Goal: Information Seeking & Learning: Learn about a topic

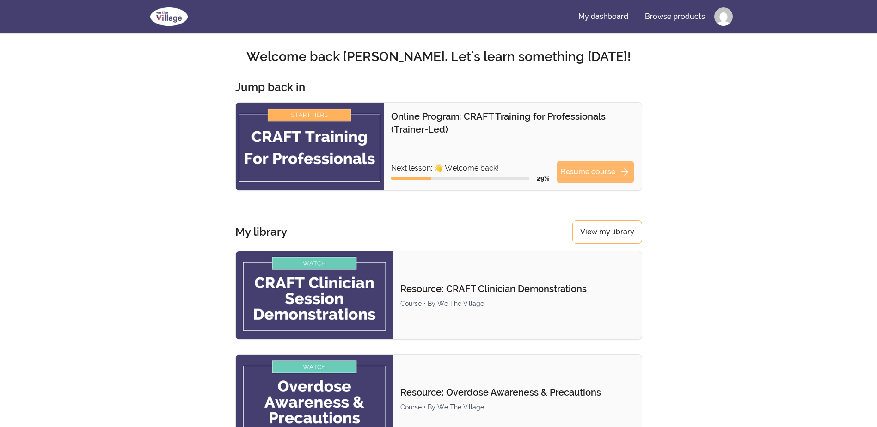
click at [584, 168] on link "Resume course arrow_forward" at bounding box center [596, 172] width 78 height 22
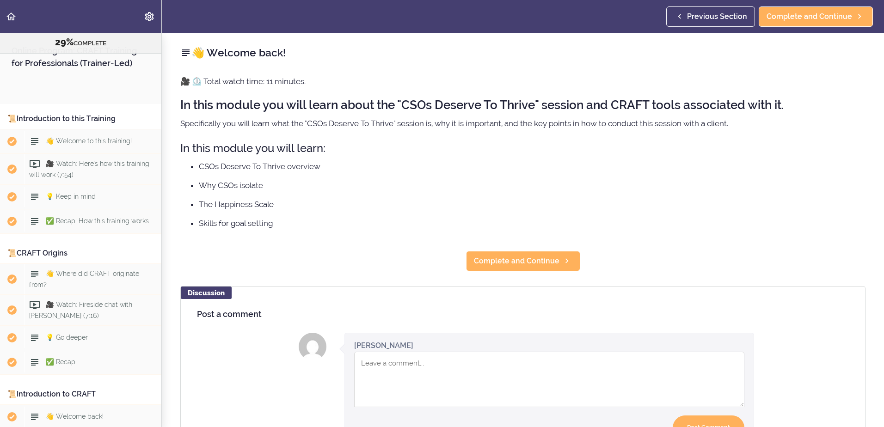
scroll to position [1894, 0]
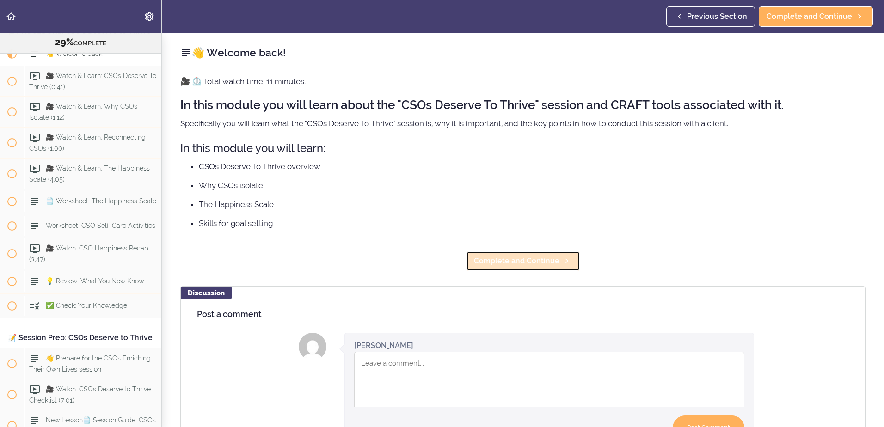
click at [533, 262] on span "Complete and Continue" at bounding box center [517, 261] width 86 height 11
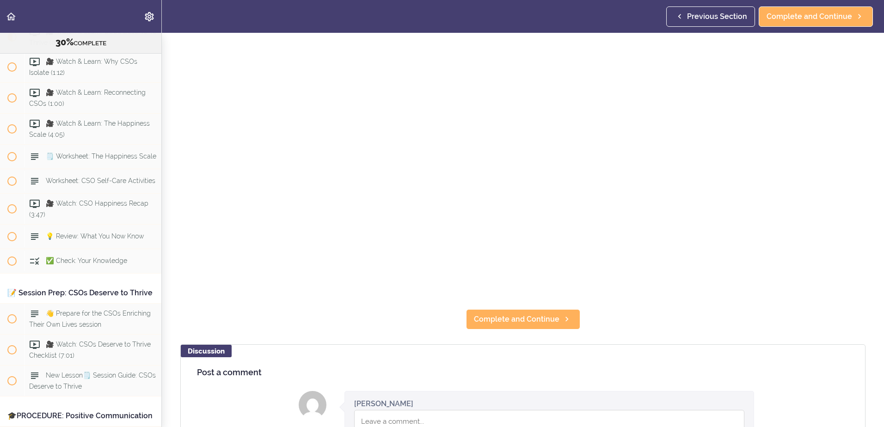
scroll to position [324, 0]
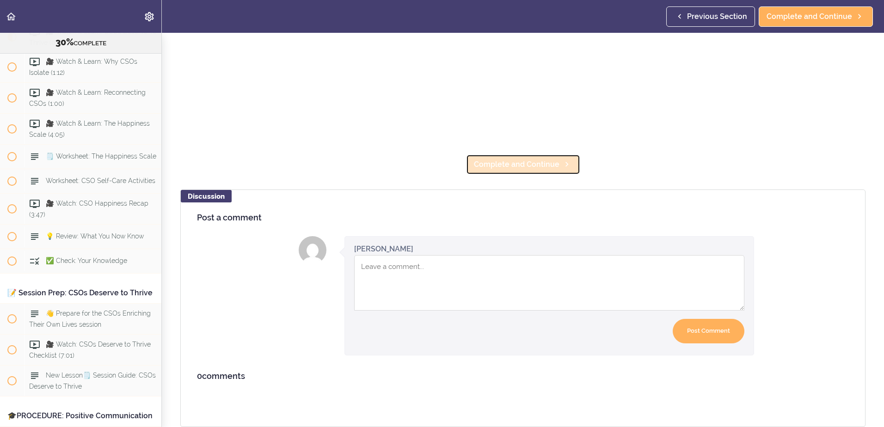
click at [537, 159] on span "Complete and Continue" at bounding box center [517, 164] width 86 height 11
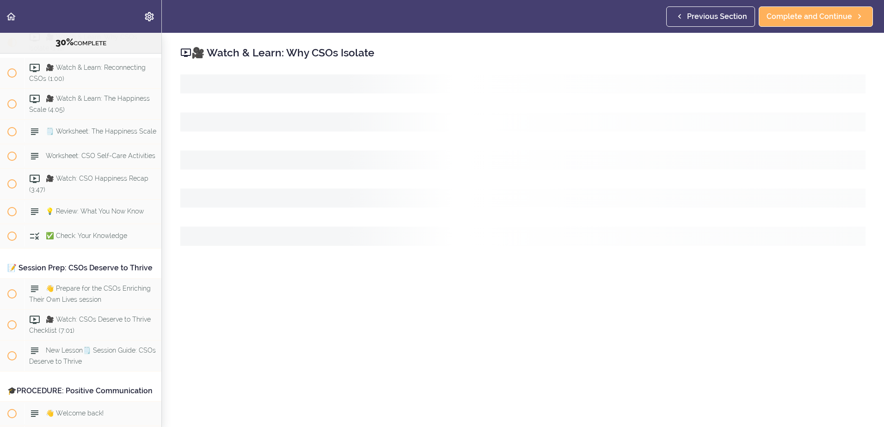
scroll to position [1970, 0]
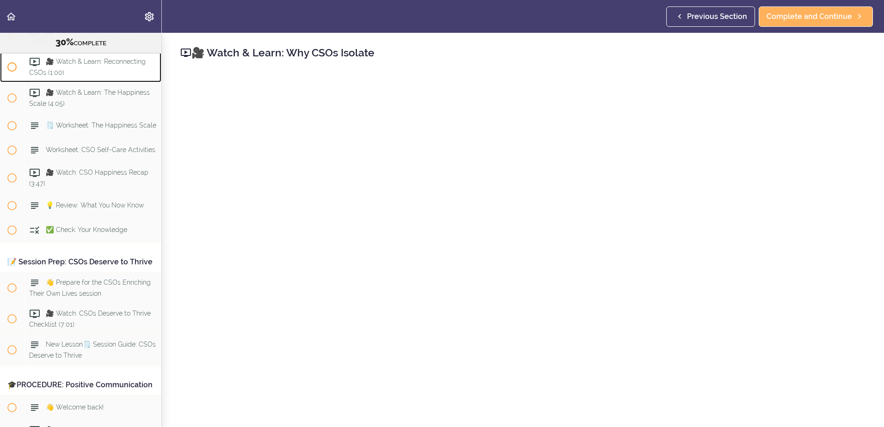
click at [63, 76] on span "🎥 Watch & Learn: Reconnecting CSOs (1:00)" at bounding box center [87, 67] width 117 height 18
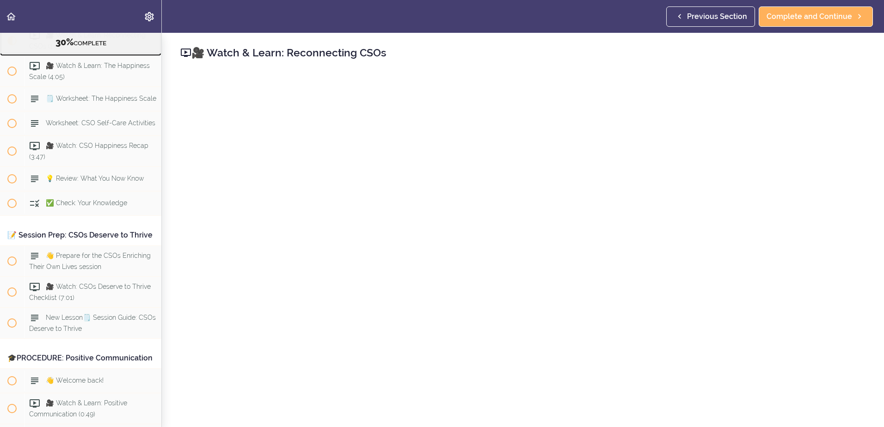
scroll to position [2001, 0]
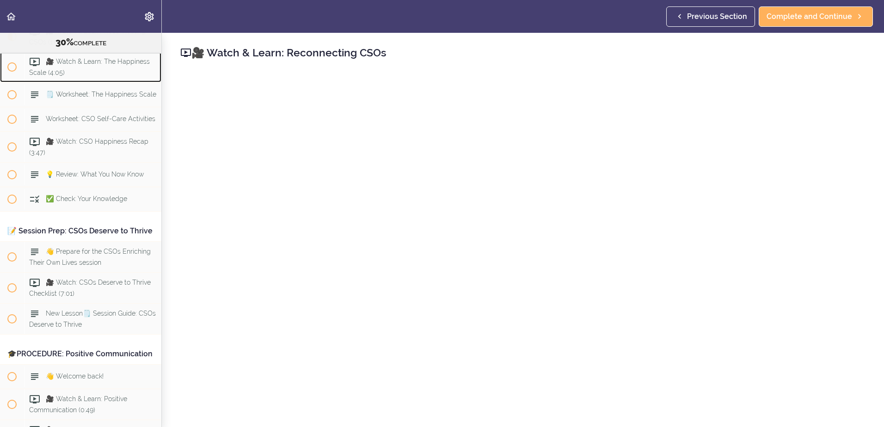
click at [62, 76] on span "🎥 Watch & Learn: The Happiness Scale (4:05)" at bounding box center [89, 67] width 121 height 18
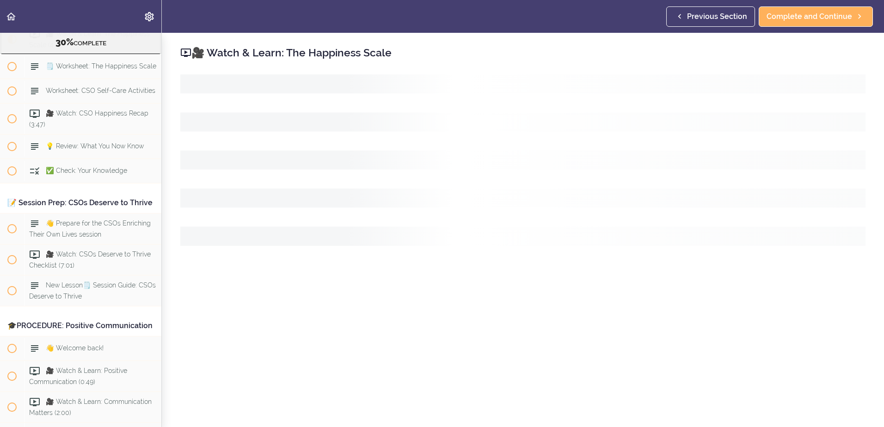
scroll to position [2032, 0]
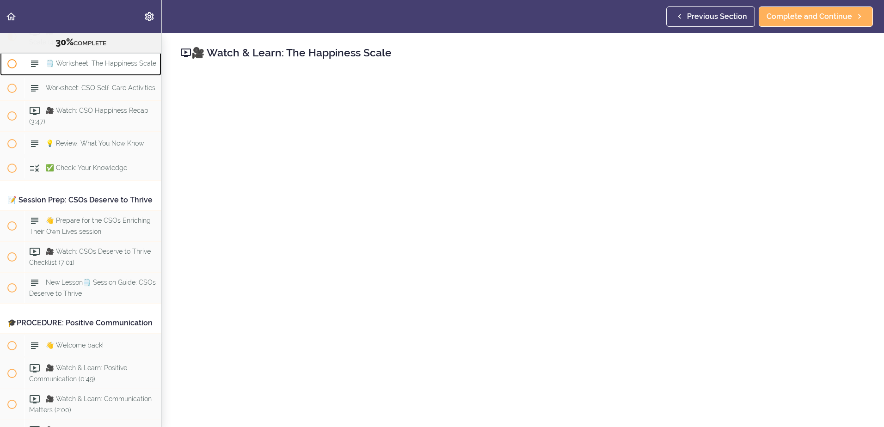
click at [63, 68] on span "🗒️ Worksheet: The Happiness Scale" at bounding box center [101, 63] width 111 height 7
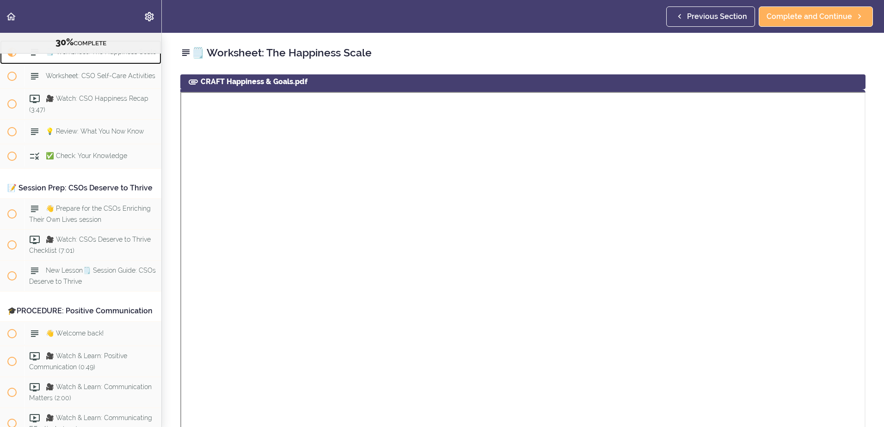
scroll to position [2063, 0]
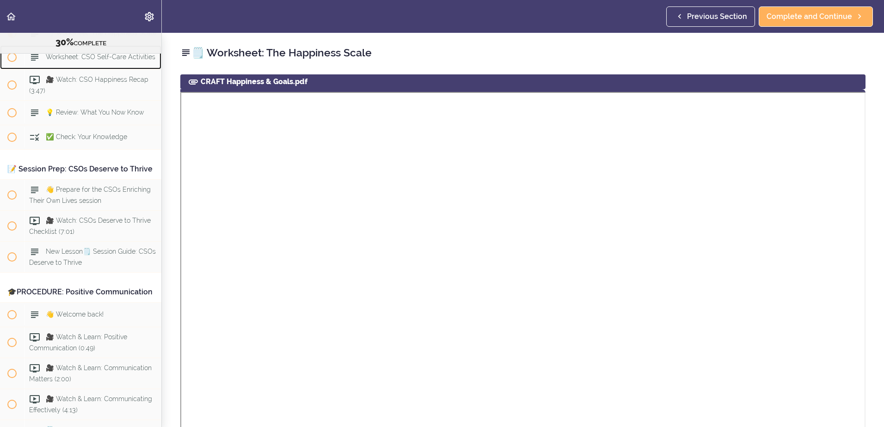
click at [63, 61] on span "Worksheet: CSO Self-Care Activities" at bounding box center [101, 57] width 110 height 7
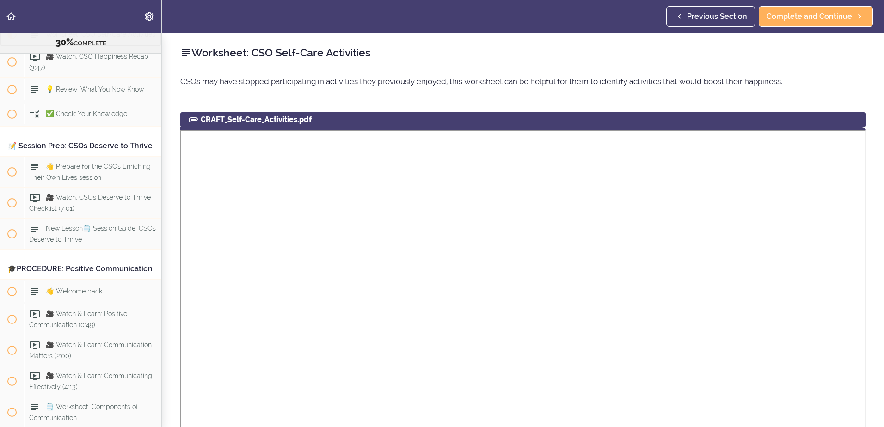
scroll to position [2094, 0]
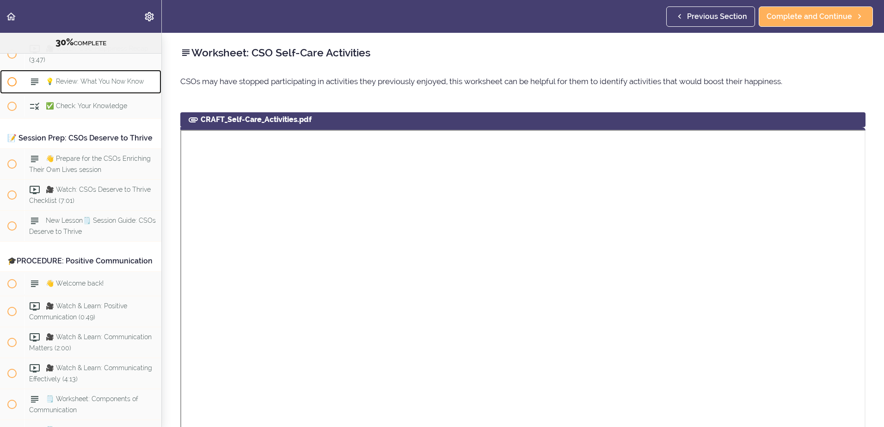
click at [63, 92] on div "💡 Review: What You Now Know" at bounding box center [92, 82] width 137 height 20
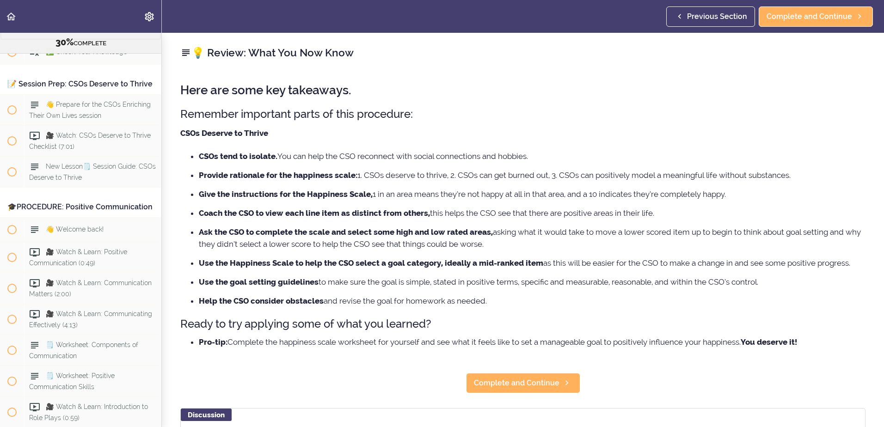
scroll to position [2156, 0]
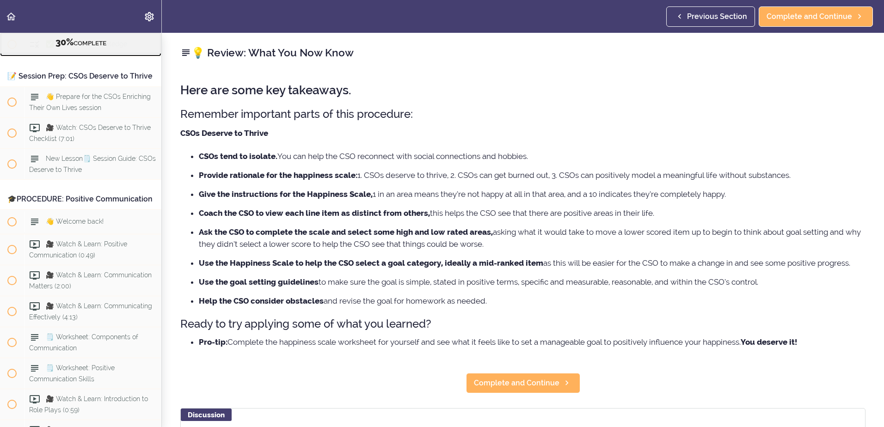
click at [79, 48] on span "✅ Check: Your Knowledge" at bounding box center [86, 44] width 81 height 7
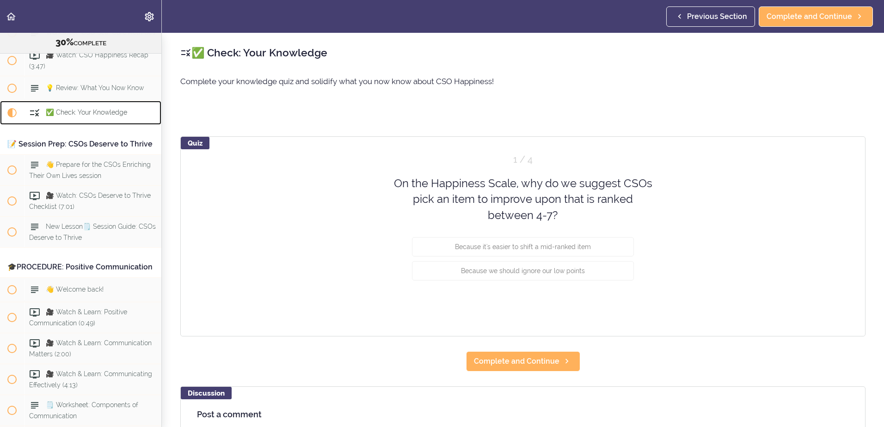
scroll to position [1949, 0]
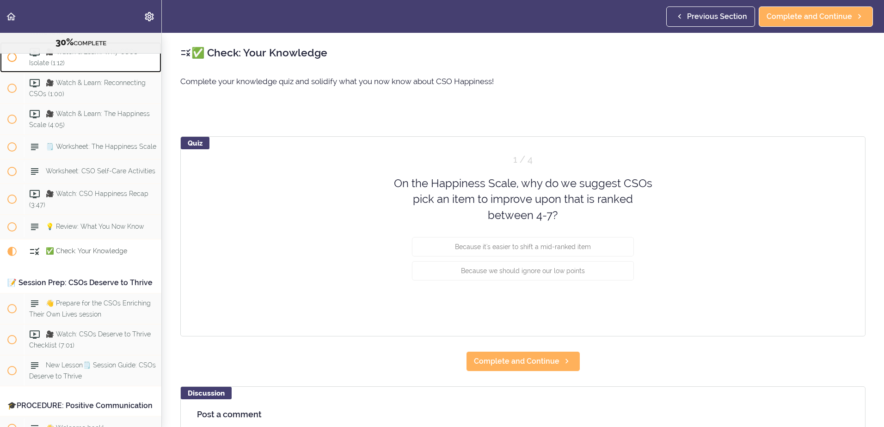
click at [81, 67] on span "🎥 Watch & Learn: Why CSOs Isolate (1:12)" at bounding box center [83, 58] width 108 height 18
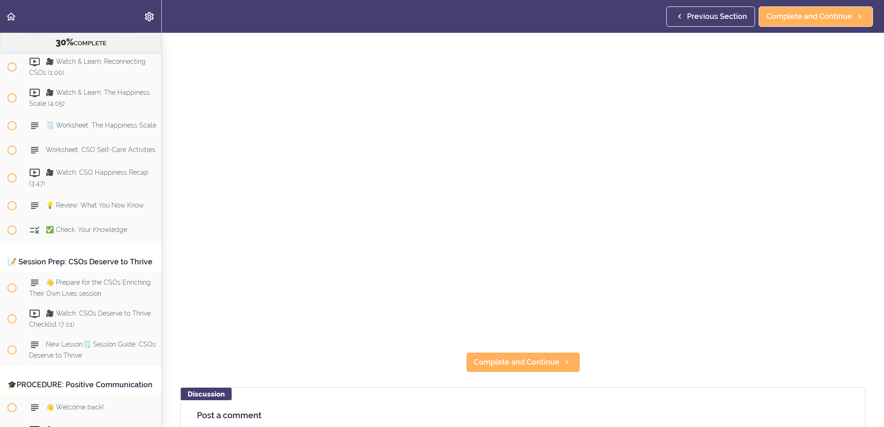
scroll to position [231, 0]
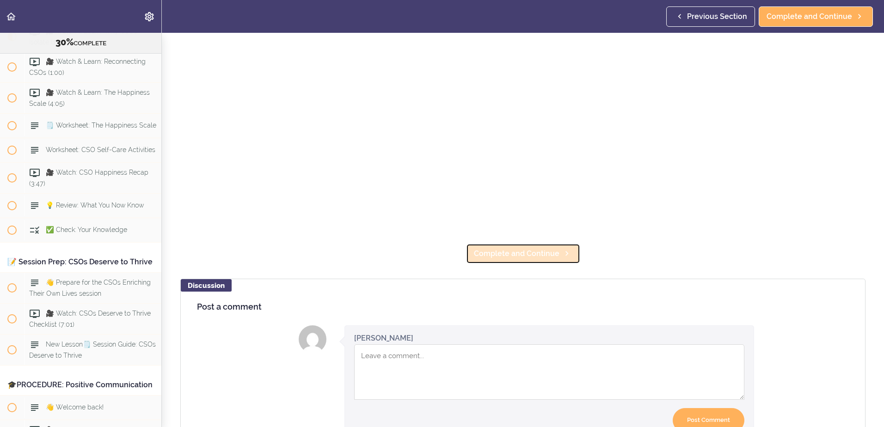
click at [499, 249] on span "Complete and Continue" at bounding box center [517, 253] width 86 height 11
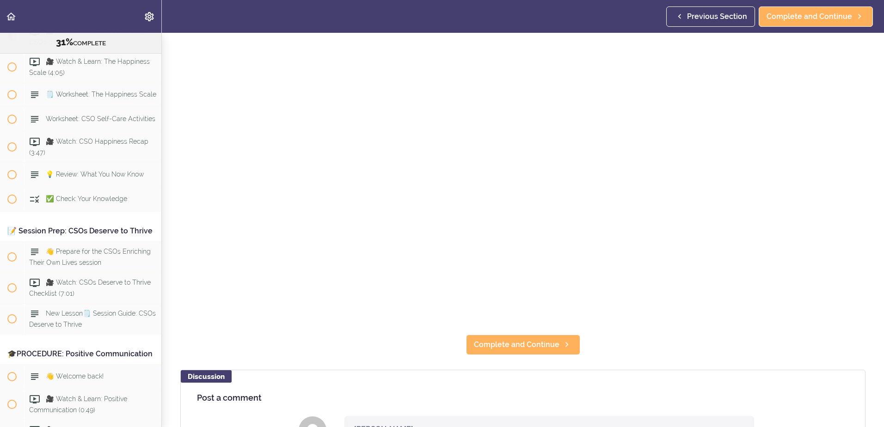
scroll to position [278, 0]
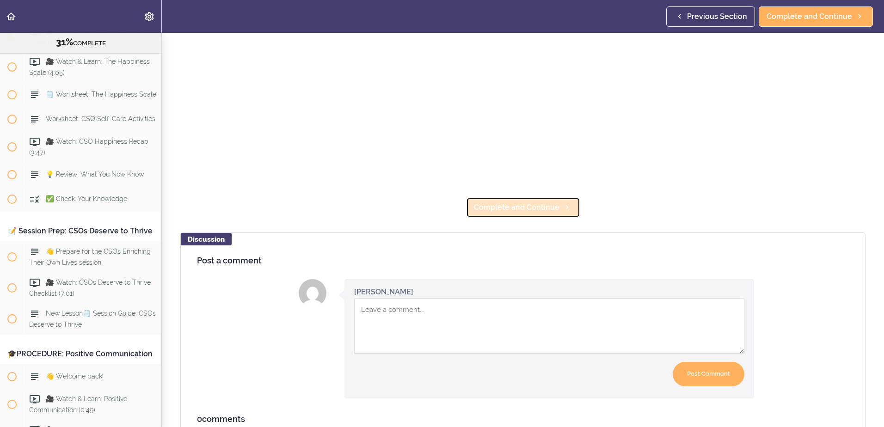
click at [508, 202] on span "Complete and Continue" at bounding box center [517, 207] width 86 height 11
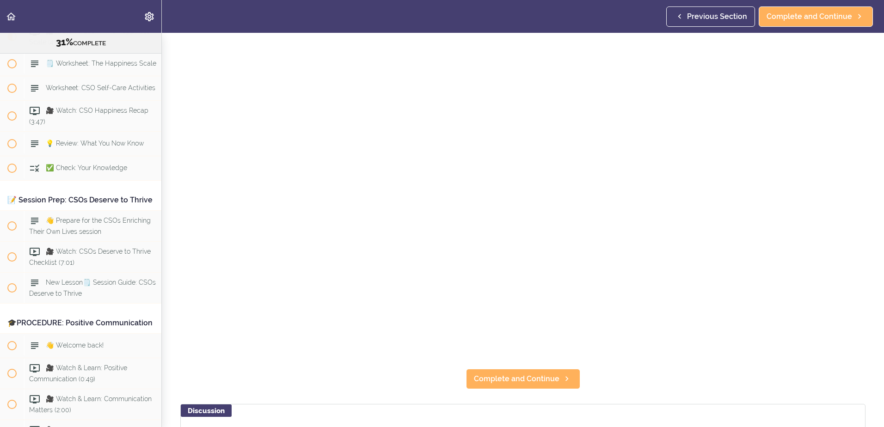
scroll to position [278, 0]
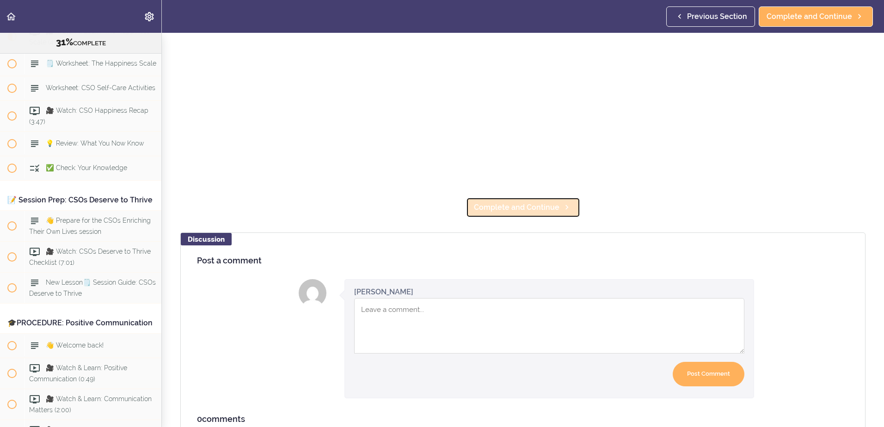
click at [507, 206] on span "Complete and Continue" at bounding box center [517, 207] width 86 height 11
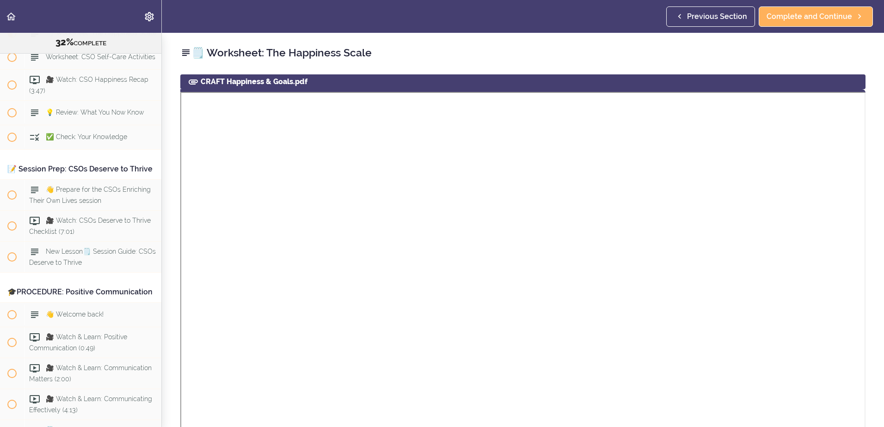
scroll to position [324, 0]
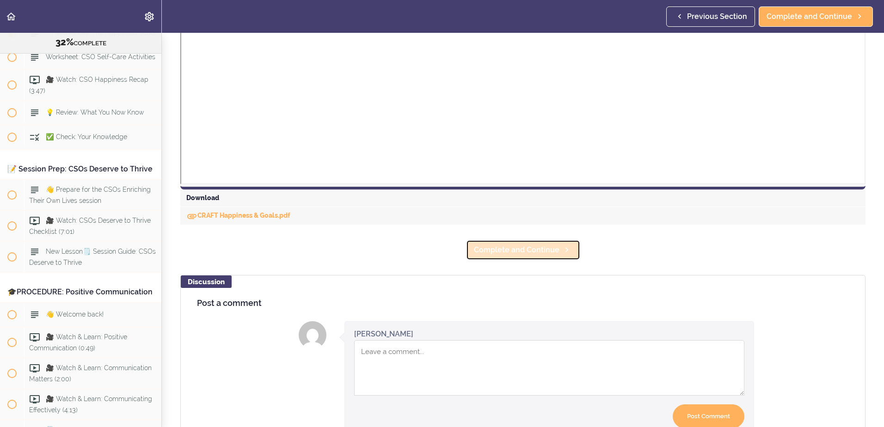
click at [536, 251] on span "Complete and Continue" at bounding box center [517, 250] width 86 height 11
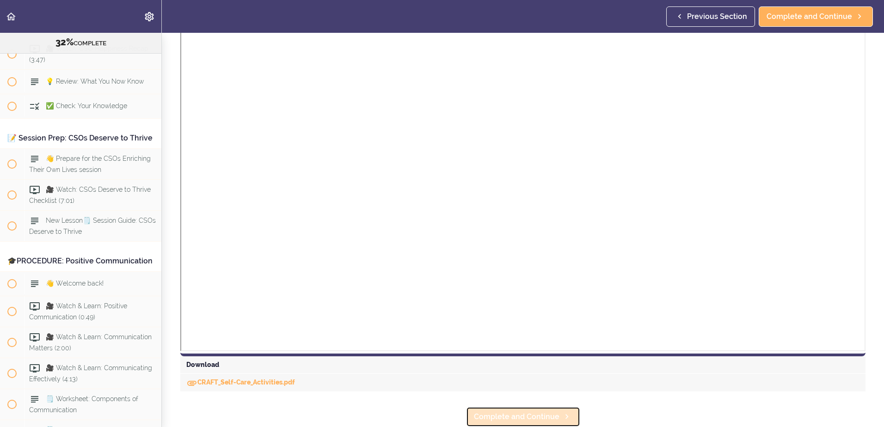
click at [551, 412] on span "Complete and Continue" at bounding box center [517, 417] width 86 height 11
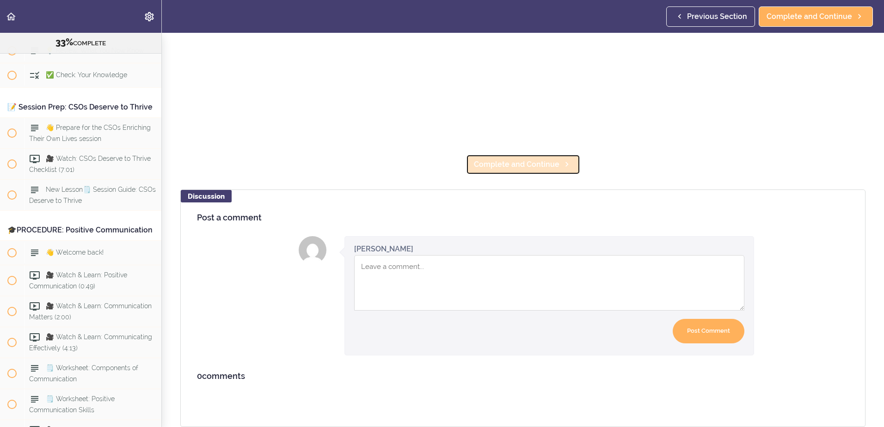
click at [554, 161] on span "Complete and Continue" at bounding box center [517, 164] width 86 height 11
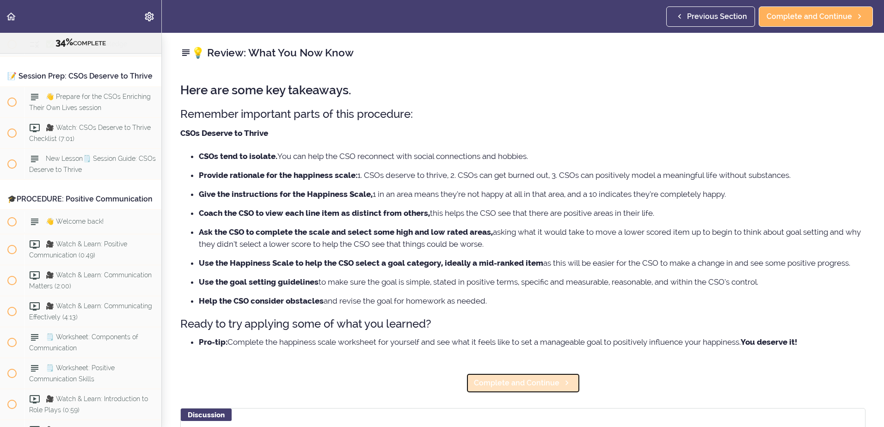
click at [513, 381] on span "Complete and Continue" at bounding box center [517, 383] width 86 height 11
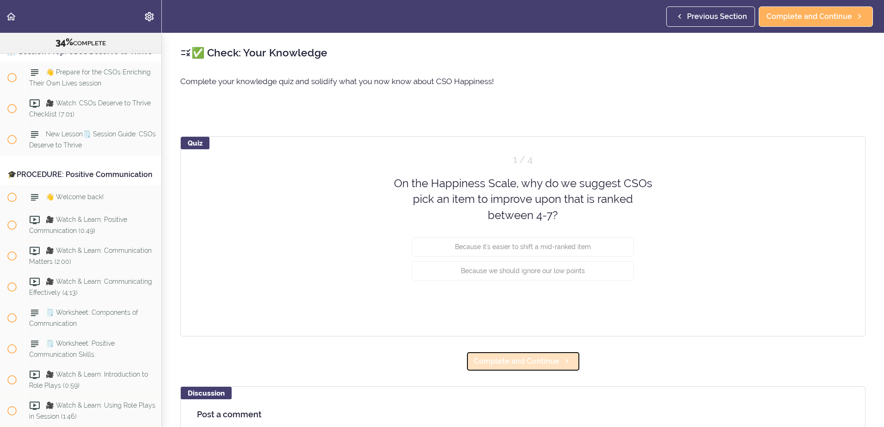
click at [512, 360] on span "Complete and Continue" at bounding box center [517, 361] width 86 height 11
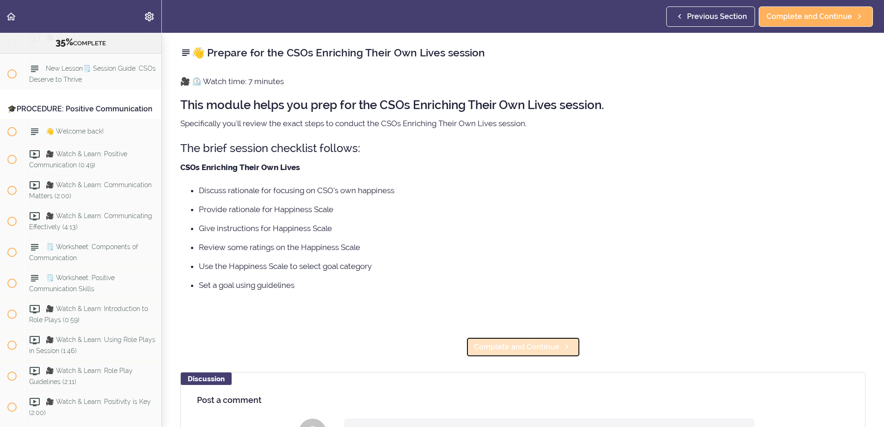
click at [527, 341] on link "Complete and Continue" at bounding box center [523, 347] width 114 height 20
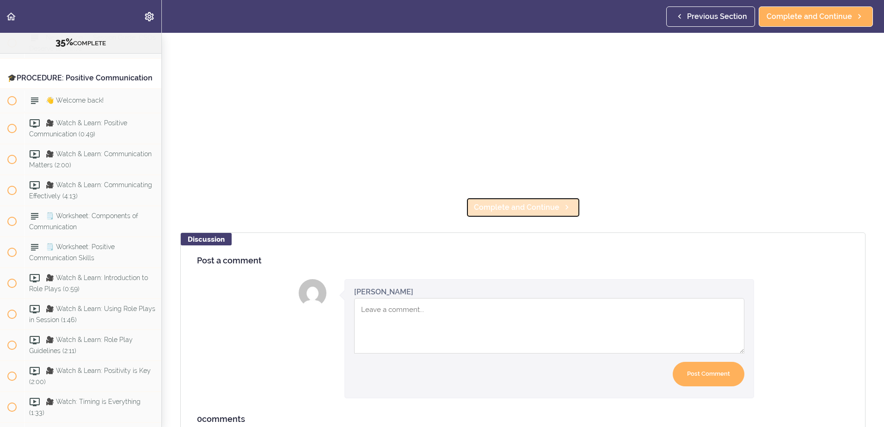
click at [538, 202] on span "Complete and Continue" at bounding box center [517, 207] width 86 height 11
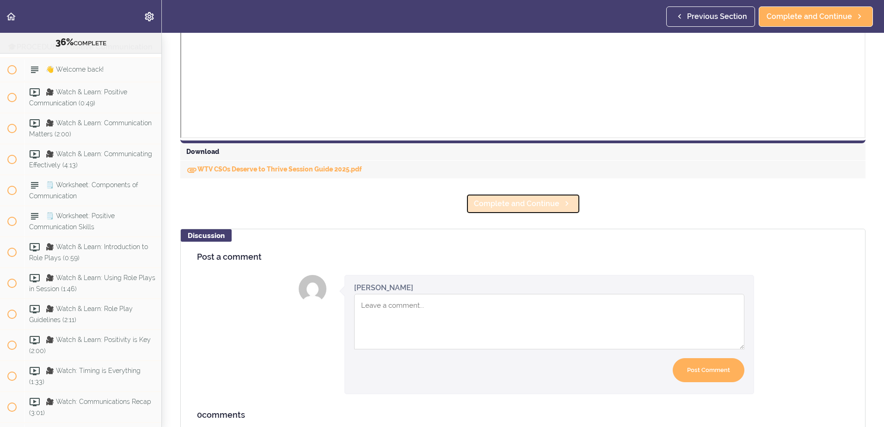
click at [533, 202] on span "Complete and Continue" at bounding box center [517, 203] width 86 height 11
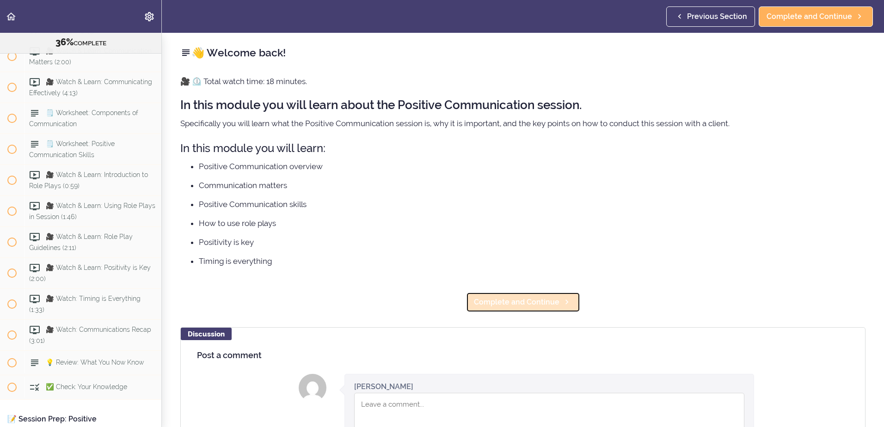
click at [518, 309] on link "Complete and Continue" at bounding box center [523, 302] width 114 height 20
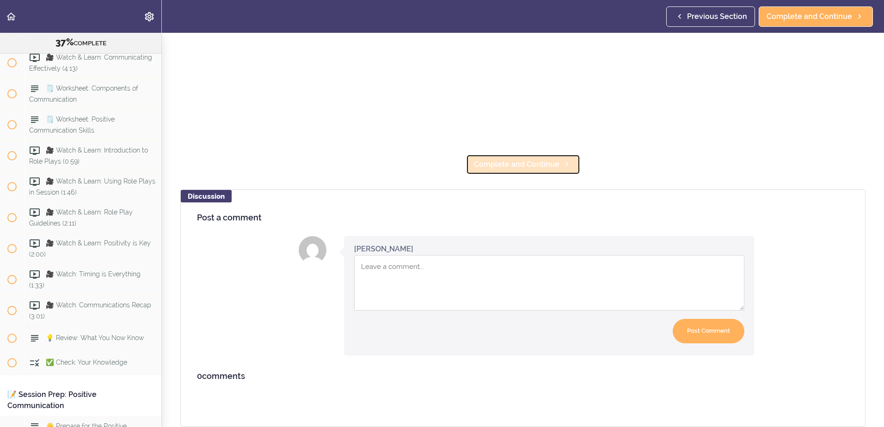
click at [535, 164] on link "Complete and Continue" at bounding box center [523, 164] width 114 height 20
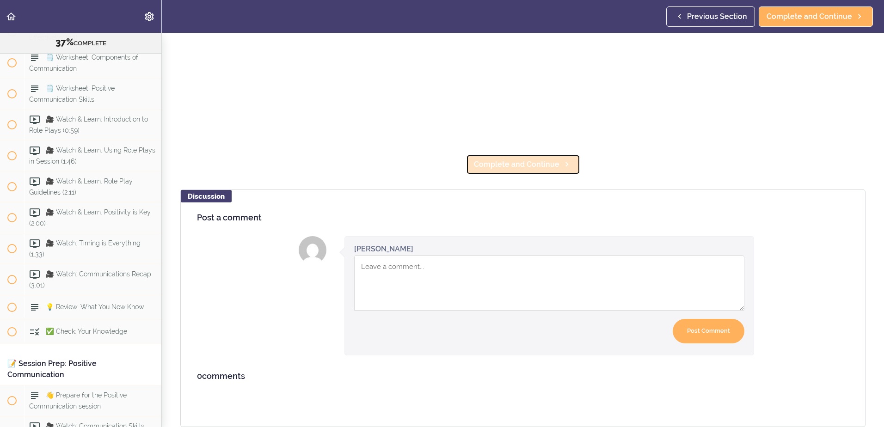
click at [517, 154] on link "Complete and Continue" at bounding box center [523, 164] width 114 height 20
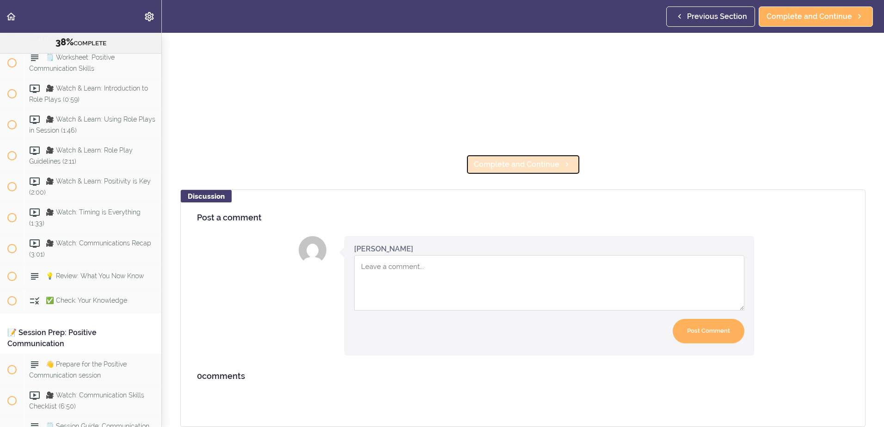
click at [537, 159] on span "Complete and Continue" at bounding box center [517, 164] width 86 height 11
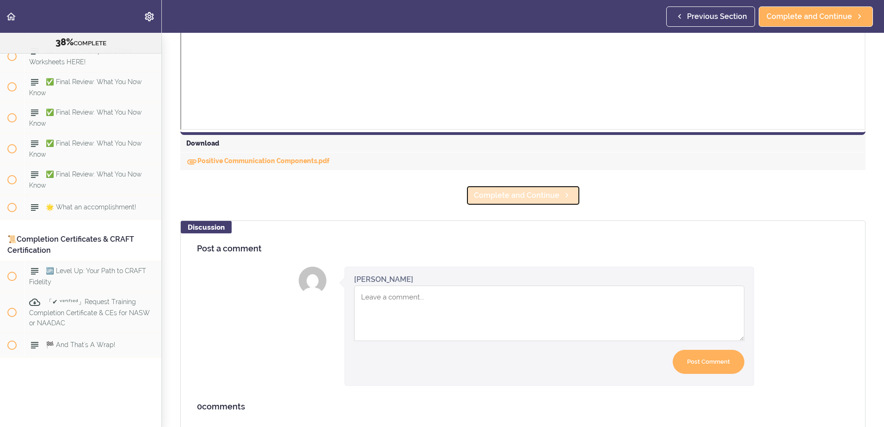
click at [536, 197] on span "Complete and Continue" at bounding box center [517, 195] width 86 height 11
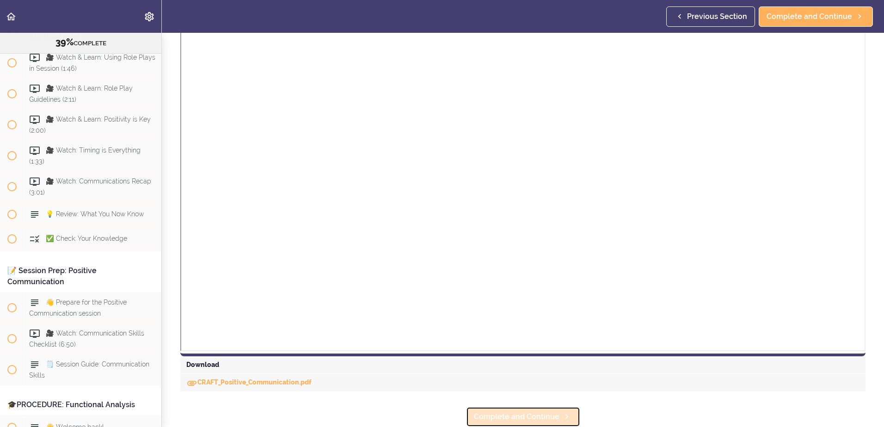
click at [527, 412] on span "Complete and Continue" at bounding box center [517, 417] width 86 height 11
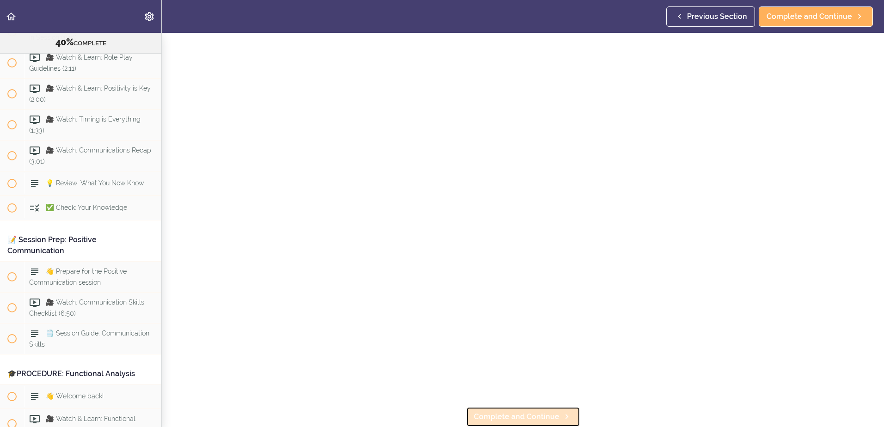
click at [544, 412] on span "Complete and Continue" at bounding box center [517, 417] width 86 height 11
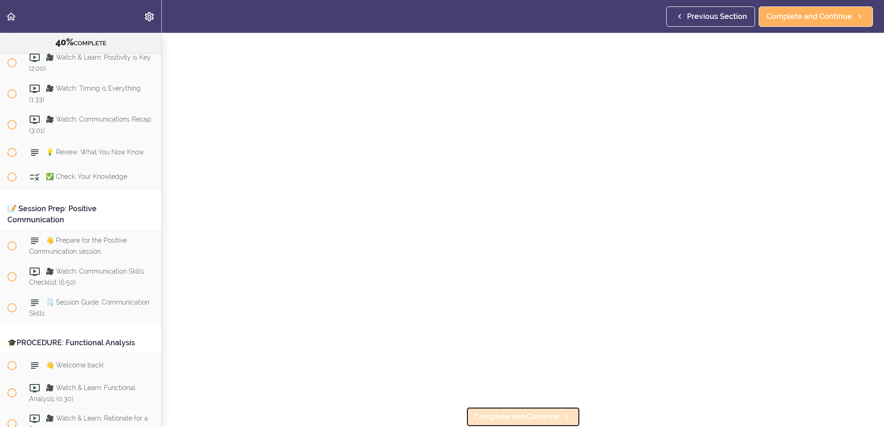
click at [506, 416] on span "Complete and Continue" at bounding box center [517, 417] width 86 height 11
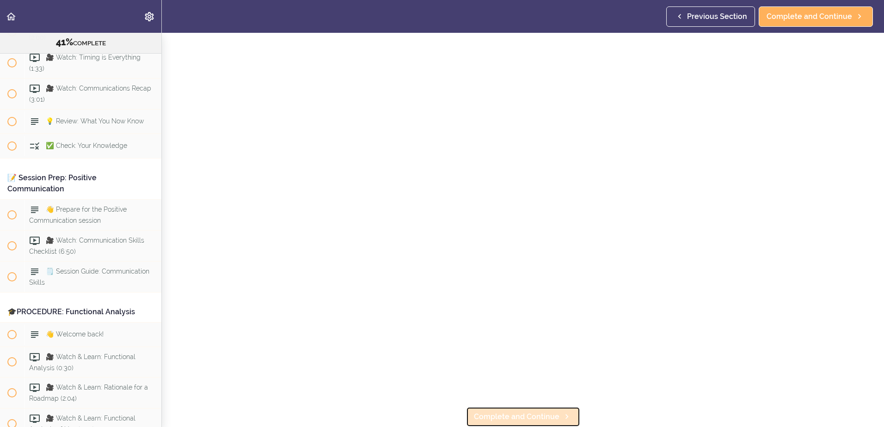
click at [542, 412] on span "Complete and Continue" at bounding box center [517, 417] width 86 height 11
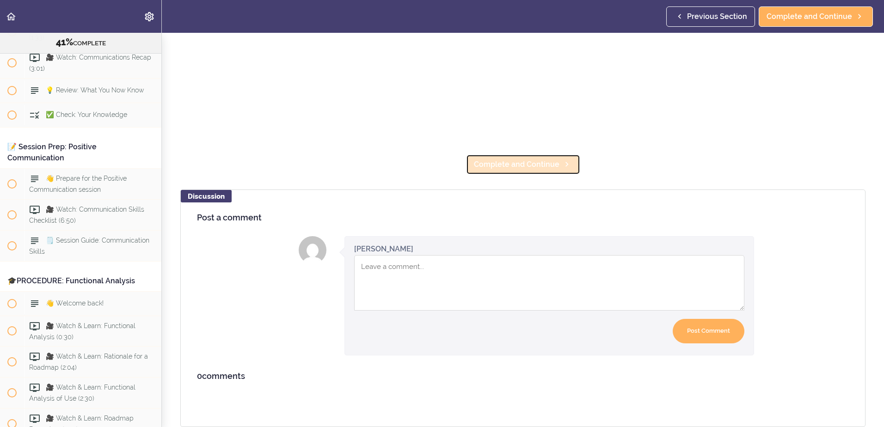
click at [500, 161] on span "Complete and Continue" at bounding box center [517, 164] width 86 height 11
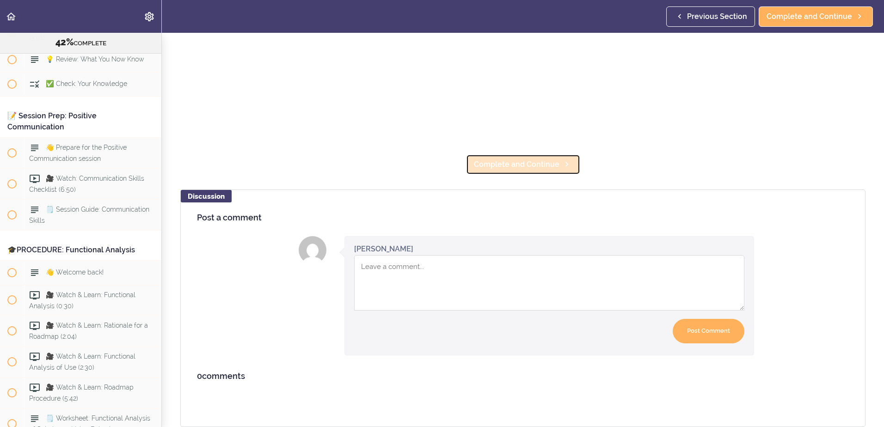
click at [527, 159] on span "Complete and Continue" at bounding box center [517, 164] width 86 height 11
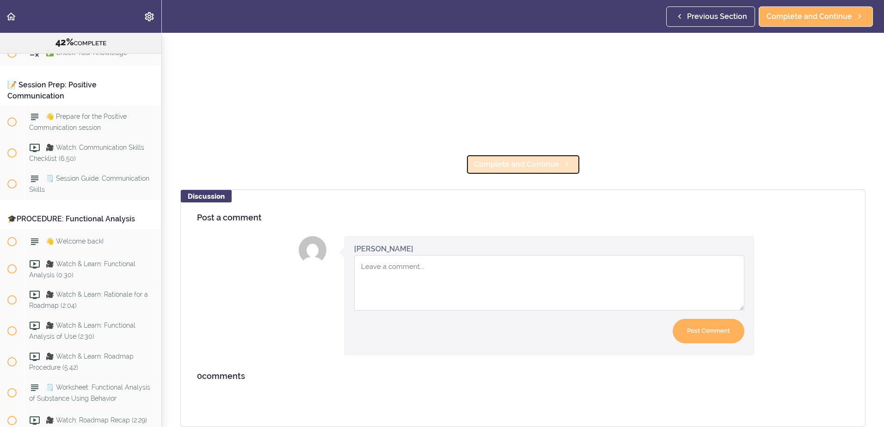
click at [524, 164] on link "Complete and Continue" at bounding box center [523, 164] width 114 height 20
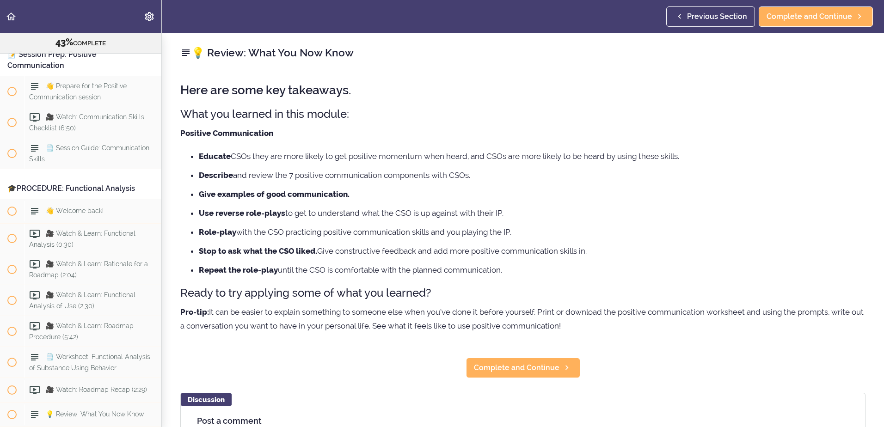
click at [509, 379] on div "💡 Review: What You Now Know Here are some key takeaways. What you learned in th…" at bounding box center [523, 230] width 722 height 395
click at [512, 367] on span "Complete and Continue" at bounding box center [517, 368] width 86 height 11
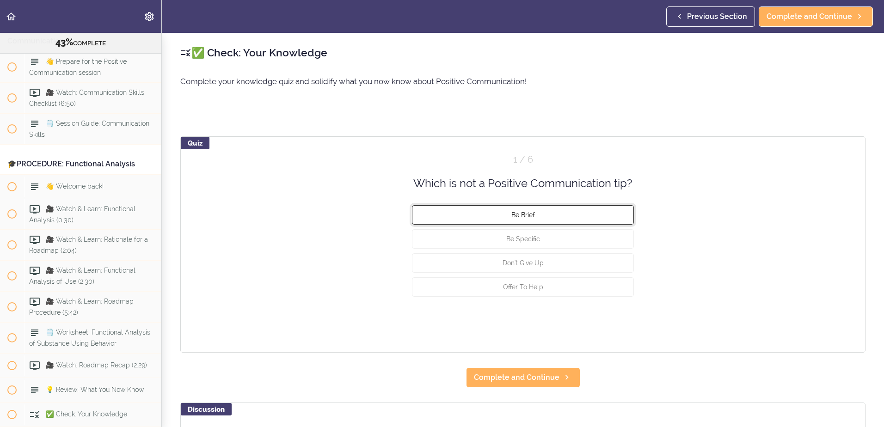
click at [526, 210] on button "Be Brief" at bounding box center [523, 214] width 222 height 19
click at [610, 324] on button "Check" at bounding box center [616, 321] width 37 height 13
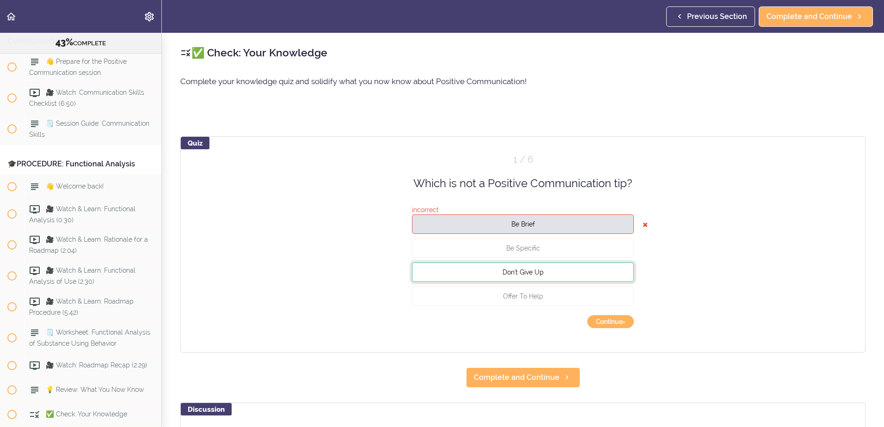
click at [547, 274] on button "Don't Give Up" at bounding box center [523, 272] width 222 height 19
click at [532, 377] on span "Complete and Continue" at bounding box center [517, 377] width 86 height 11
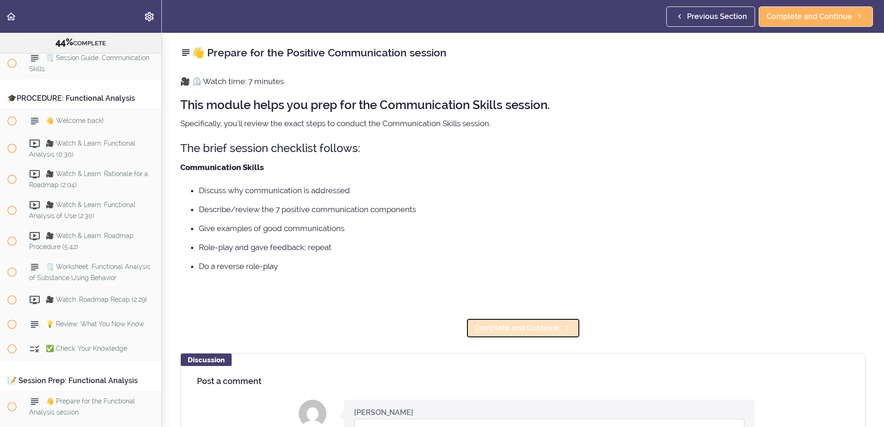
click at [526, 331] on span "Complete and Continue" at bounding box center [517, 328] width 86 height 11
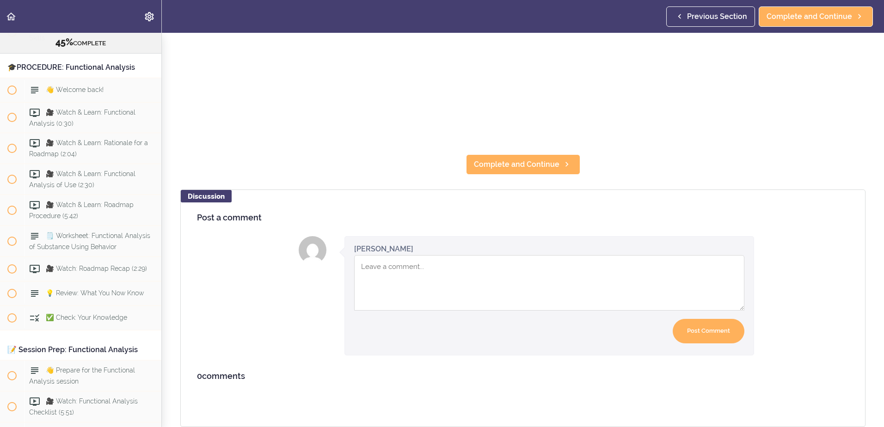
click at [538, 169] on section "Online Program: CRAFT Training for Professionals (Trainer-Led) 45% COMPLETE 📜In…" at bounding box center [442, 230] width 884 height 395
click at [540, 161] on span "Complete and Continue" at bounding box center [517, 164] width 86 height 11
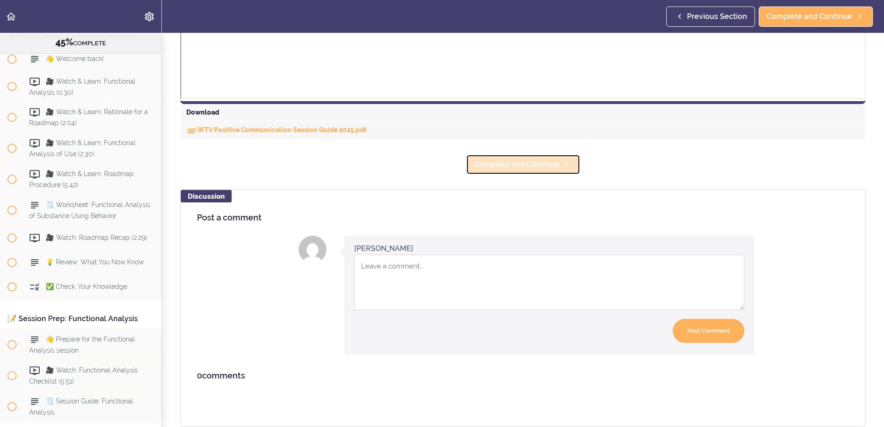
click at [532, 159] on span "Complete and Continue" at bounding box center [517, 164] width 86 height 11
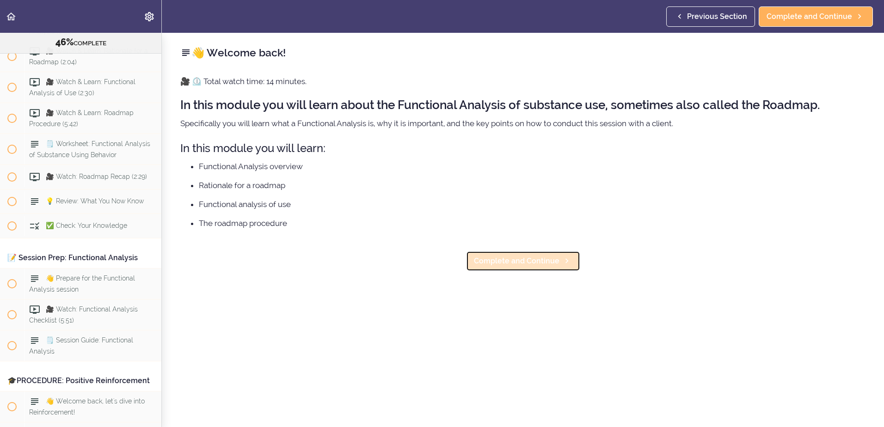
click at [512, 263] on span "Complete and Continue" at bounding box center [517, 261] width 86 height 11
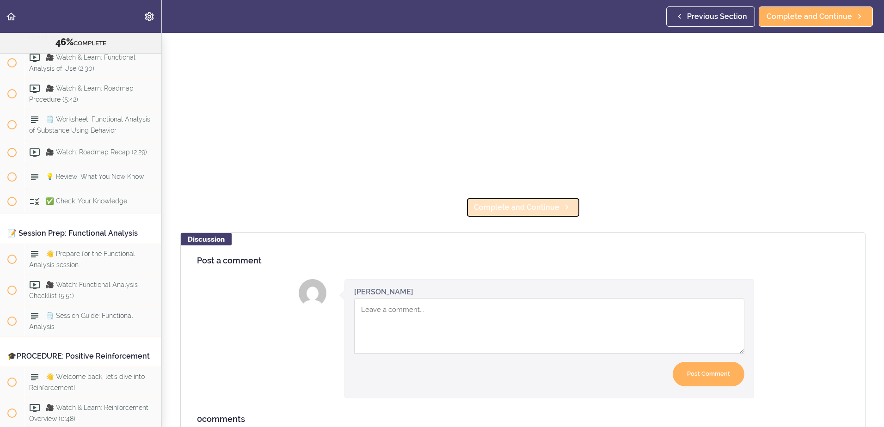
click at [531, 202] on span "Complete and Continue" at bounding box center [517, 207] width 86 height 11
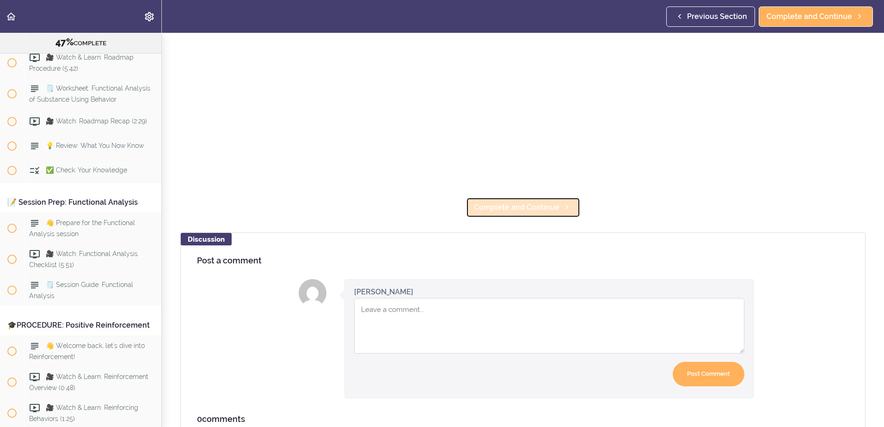
click at [517, 204] on span "Complete and Continue" at bounding box center [517, 207] width 86 height 11
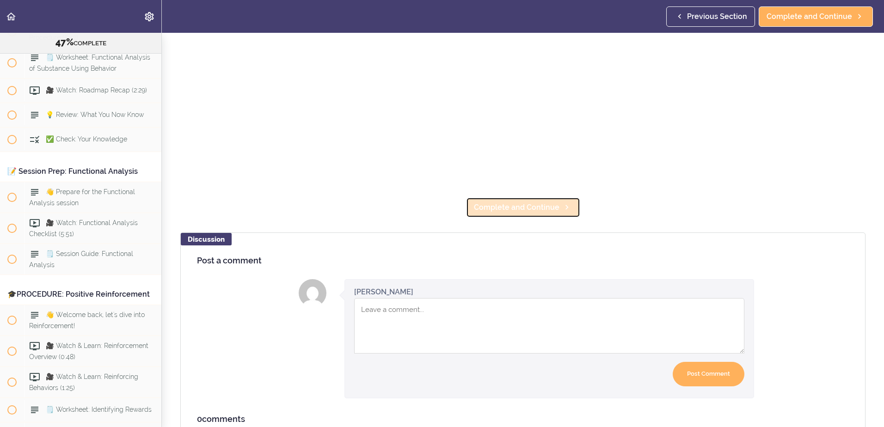
click at [516, 206] on span "Complete and Continue" at bounding box center [517, 207] width 86 height 11
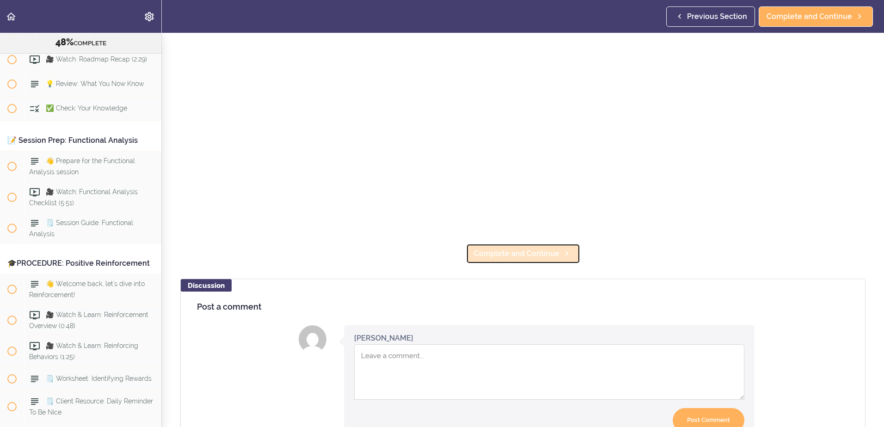
click at [511, 253] on span "Complete and Continue" at bounding box center [517, 253] width 86 height 11
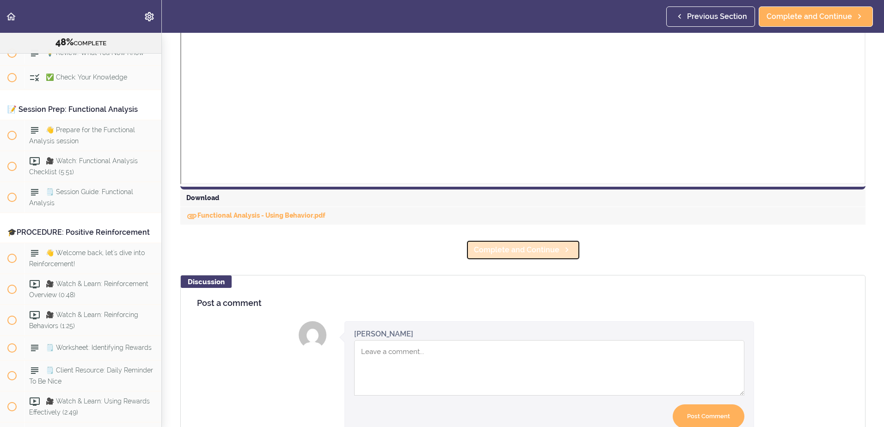
click at [493, 253] on span "Complete and Continue" at bounding box center [517, 250] width 86 height 11
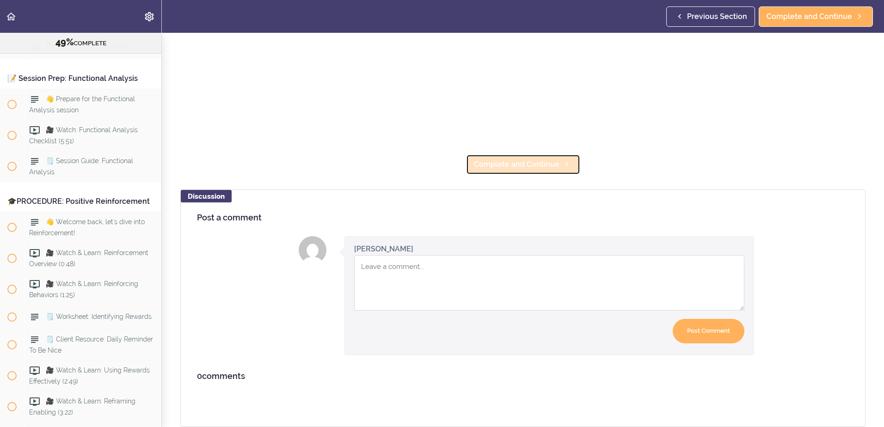
click at [526, 159] on span "Complete and Continue" at bounding box center [517, 164] width 86 height 11
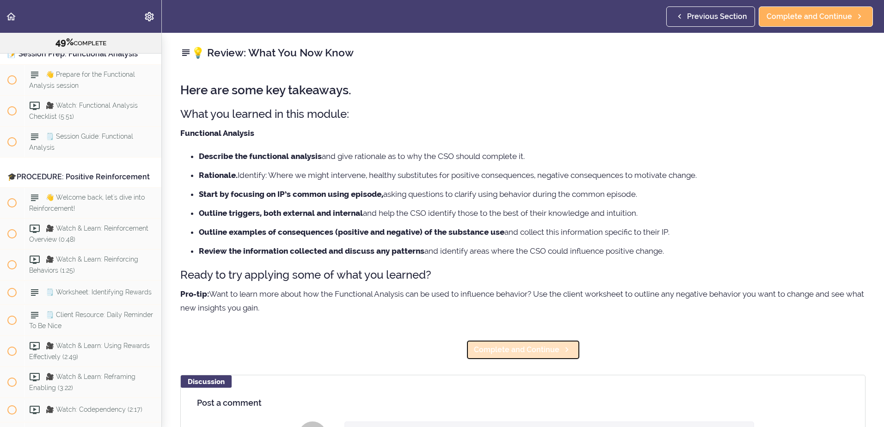
click at [494, 347] on span "Complete and Continue" at bounding box center [517, 350] width 86 height 11
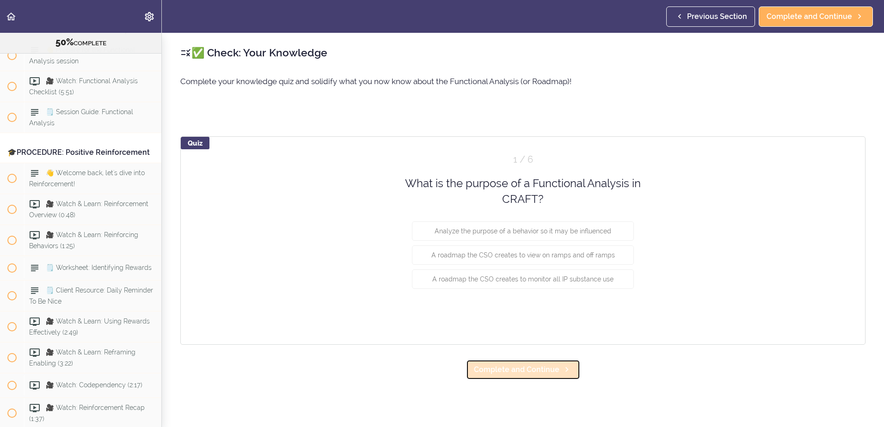
click at [523, 376] on link "Complete and Continue" at bounding box center [523, 370] width 114 height 20
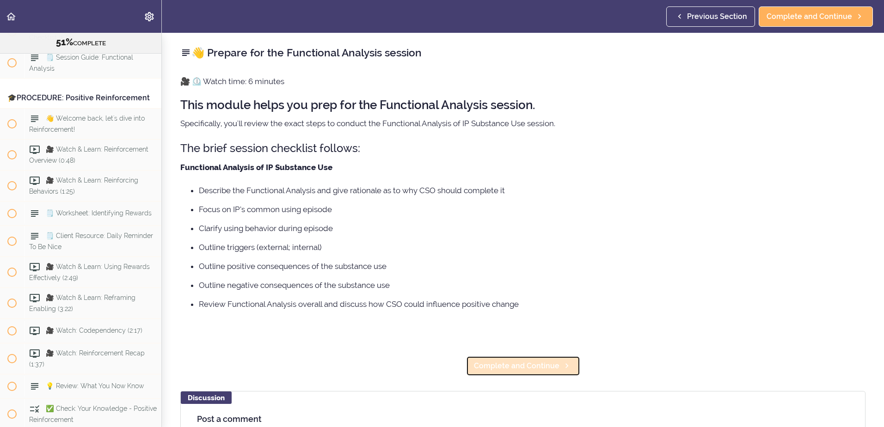
click at [534, 370] on span "Complete and Continue" at bounding box center [517, 366] width 86 height 11
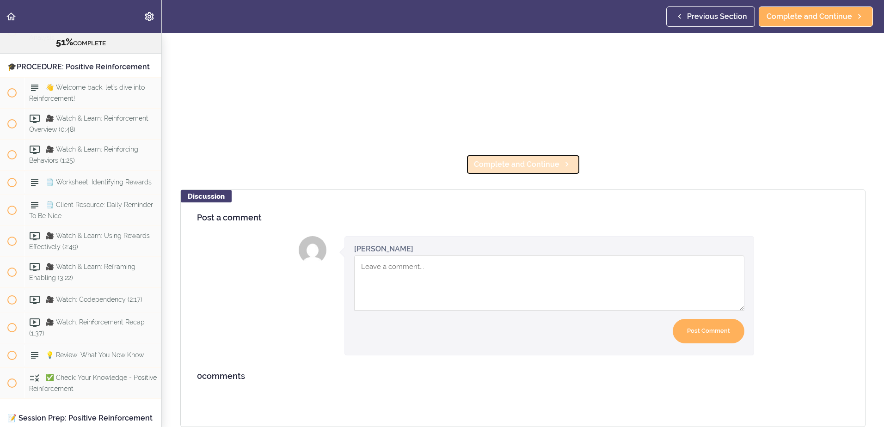
click at [519, 164] on link "Complete and Continue" at bounding box center [523, 164] width 114 height 20
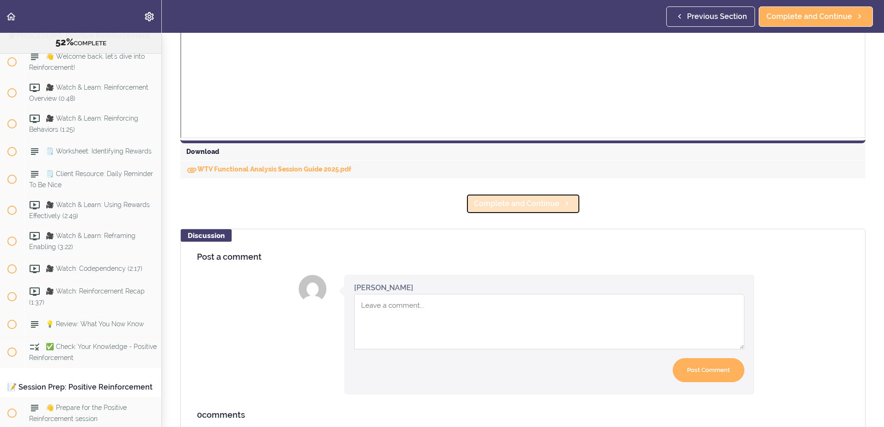
click at [552, 207] on span "Complete and Continue" at bounding box center [517, 203] width 86 height 11
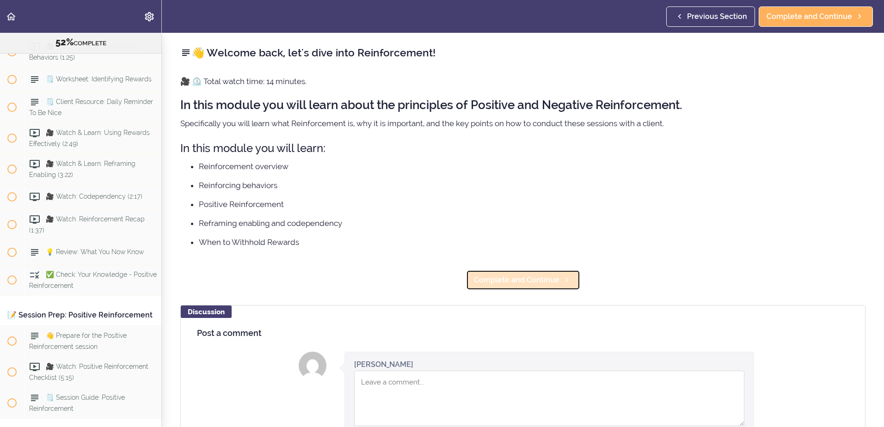
click at [525, 278] on span "Complete and Continue" at bounding box center [517, 280] width 86 height 11
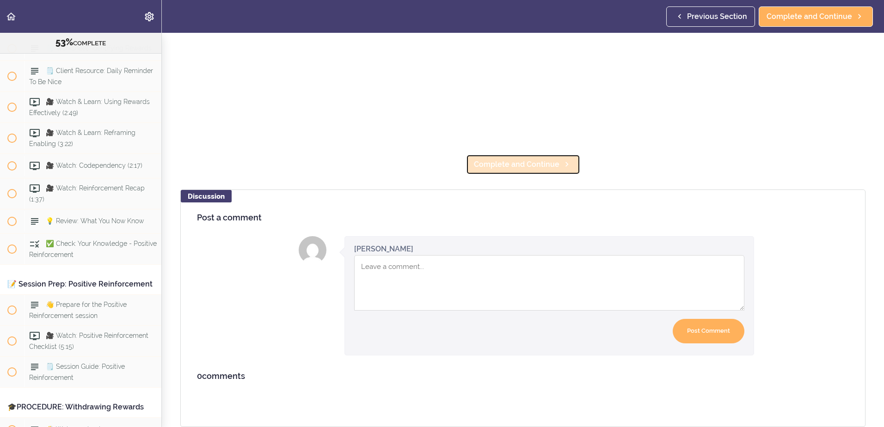
click at [513, 165] on link "Complete and Continue" at bounding box center [523, 164] width 114 height 20
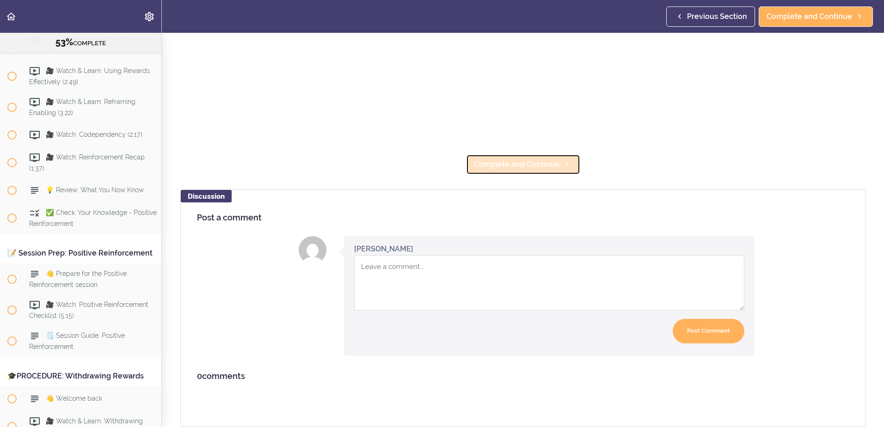
click at [520, 159] on span "Complete and Continue" at bounding box center [517, 164] width 86 height 11
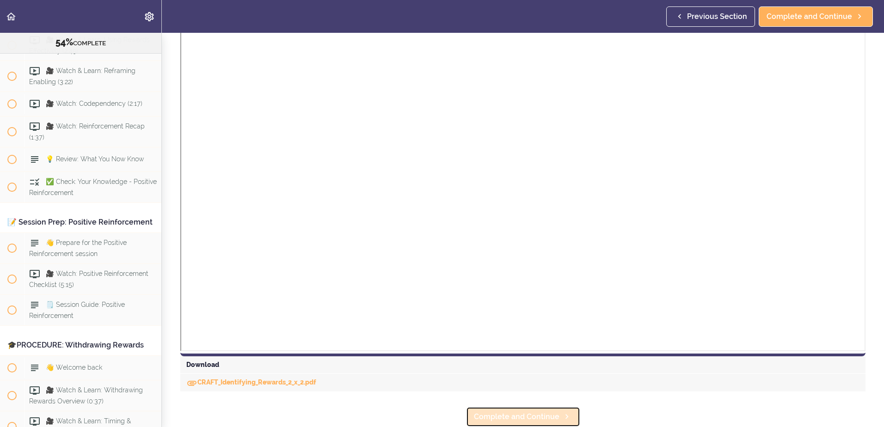
click at [524, 412] on span "Complete and Continue" at bounding box center [517, 417] width 86 height 11
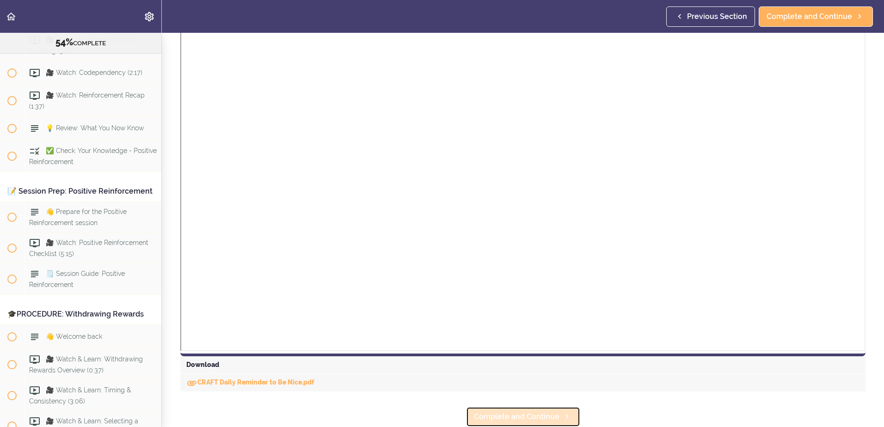
click at [531, 413] on span "Complete and Continue" at bounding box center [517, 417] width 86 height 11
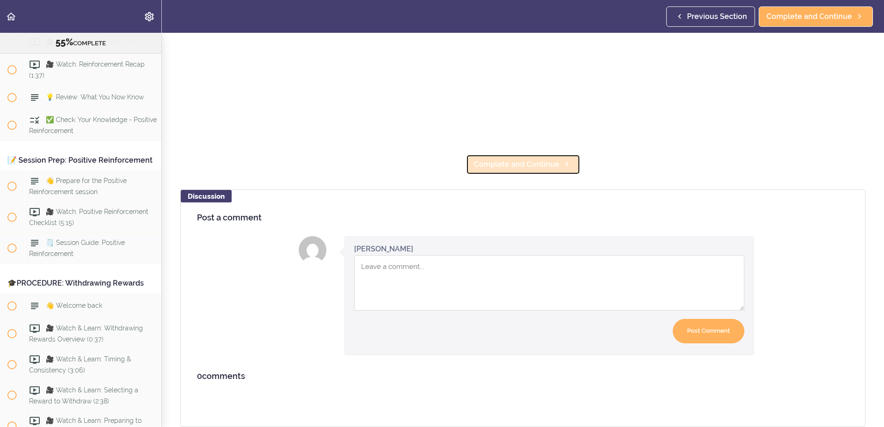
click at [532, 159] on span "Complete and Continue" at bounding box center [517, 164] width 86 height 11
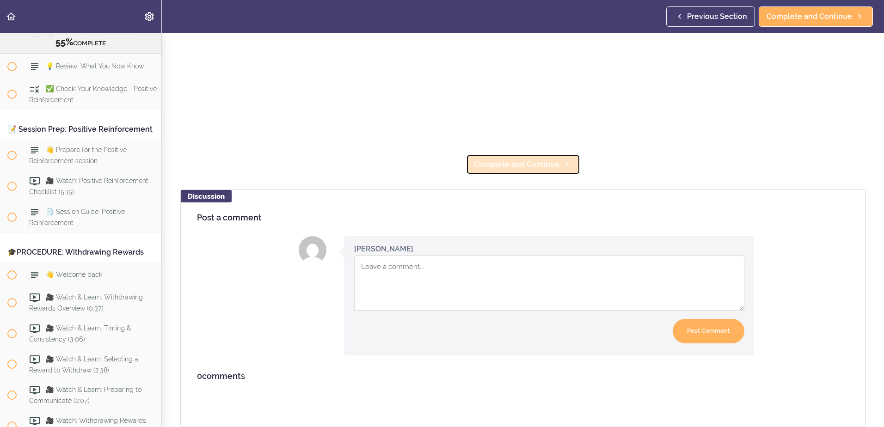
click at [533, 159] on span "Complete and Continue" at bounding box center [517, 164] width 86 height 11
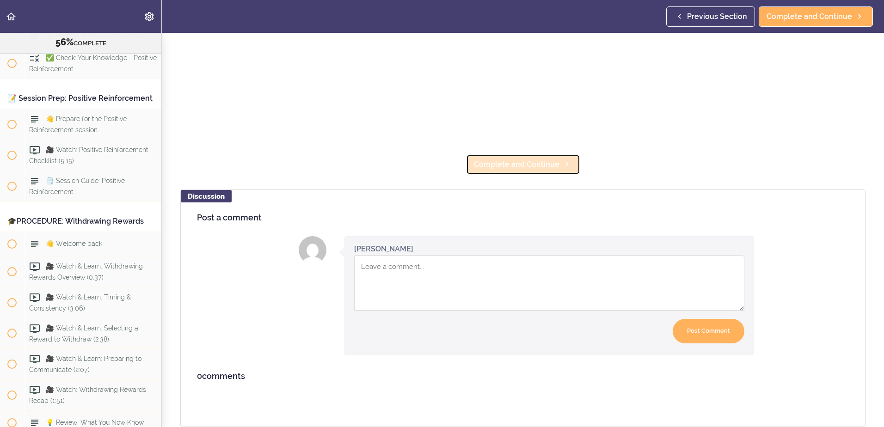
click at [538, 162] on span "Complete and Continue" at bounding box center [517, 164] width 86 height 11
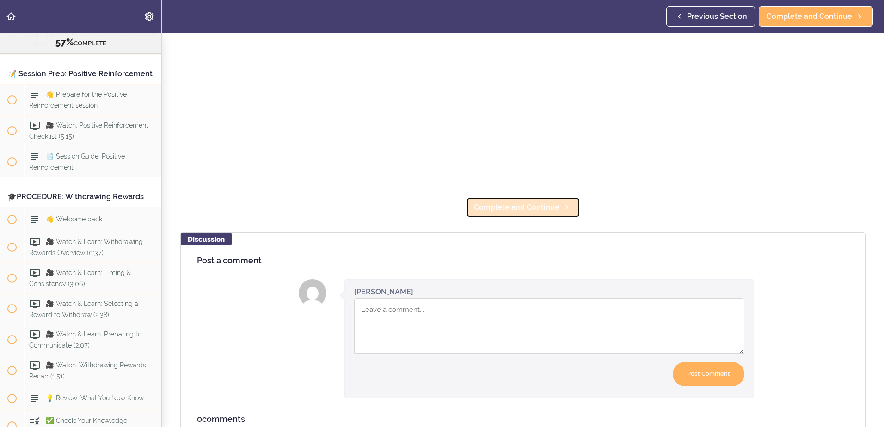
click at [535, 202] on span "Complete and Continue" at bounding box center [517, 207] width 86 height 11
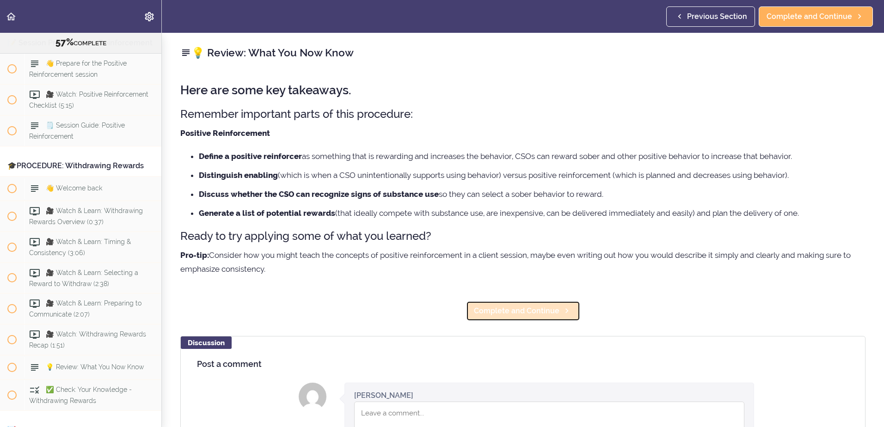
click at [499, 310] on span "Complete and Continue" at bounding box center [517, 311] width 86 height 11
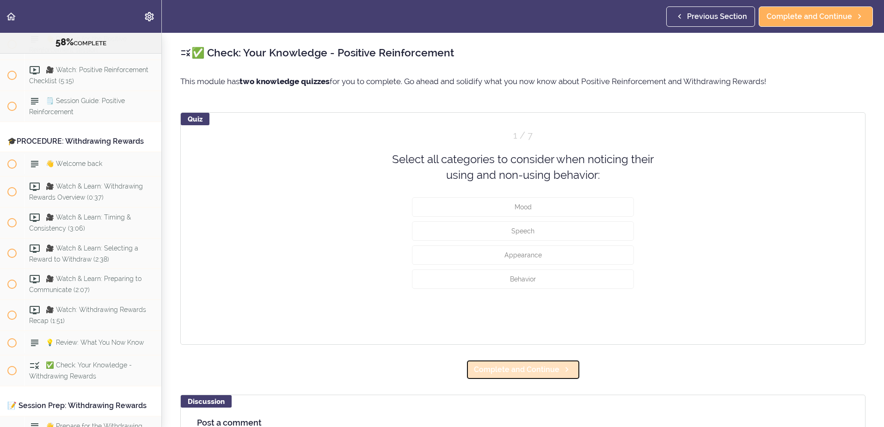
click at [531, 367] on span "Complete and Continue" at bounding box center [517, 369] width 86 height 11
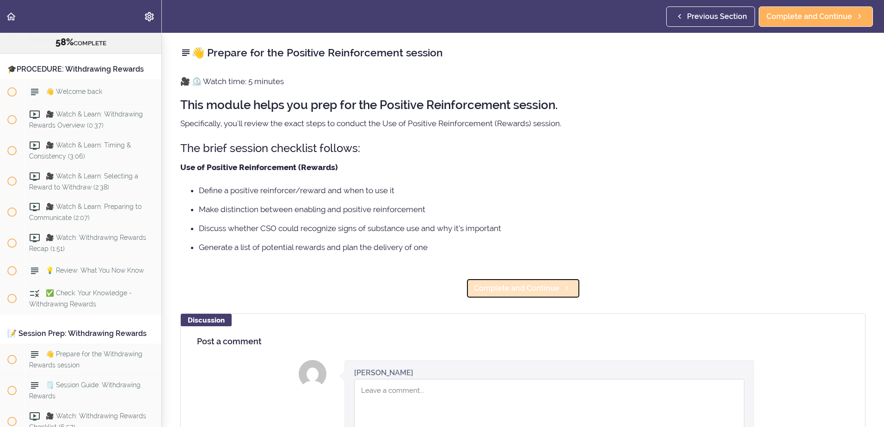
click at [513, 284] on span "Complete and Continue" at bounding box center [517, 288] width 86 height 11
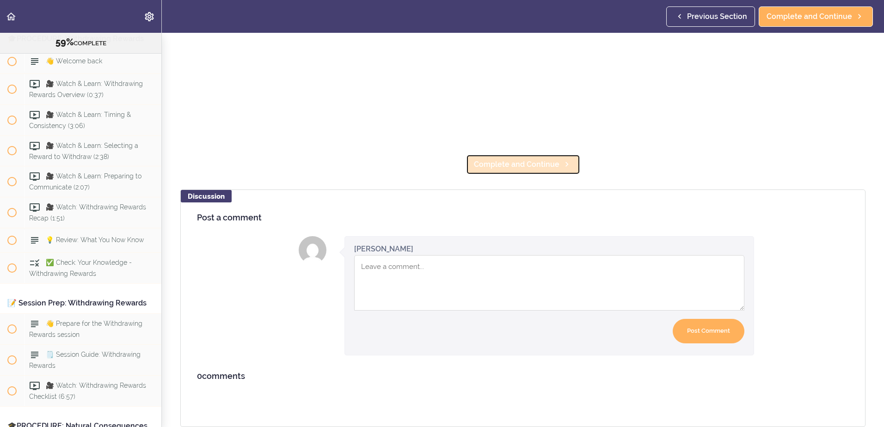
click at [496, 161] on span "Complete and Continue" at bounding box center [517, 164] width 86 height 11
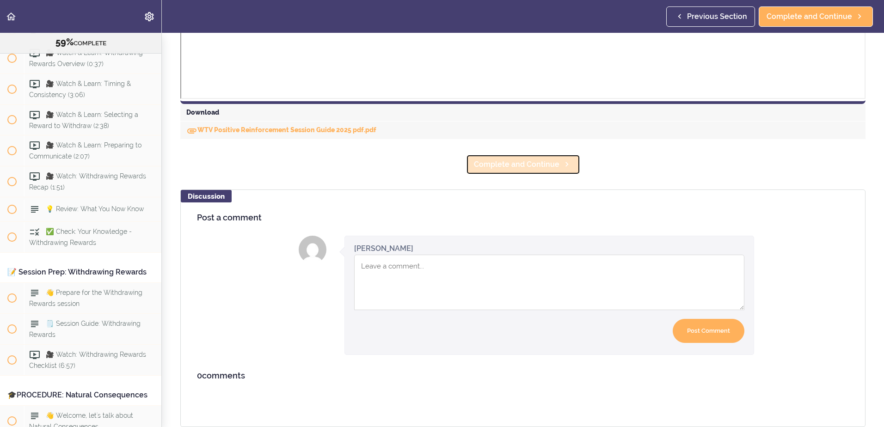
click at [499, 159] on span "Complete and Continue" at bounding box center [517, 164] width 86 height 11
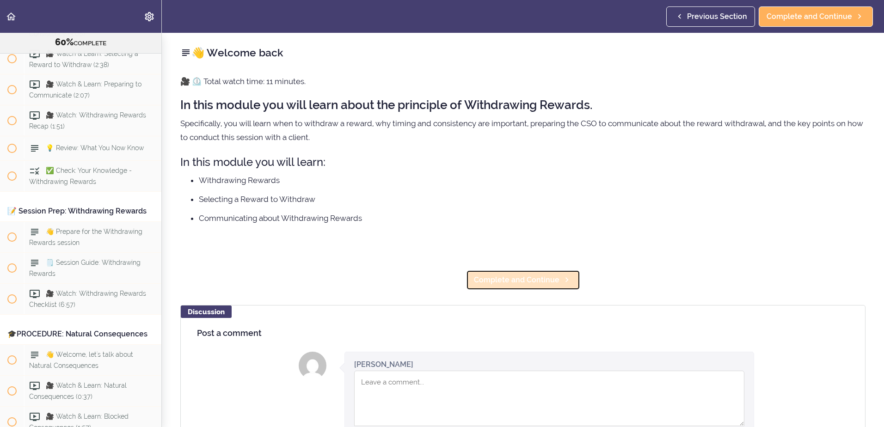
click at [528, 287] on link "Complete and Continue" at bounding box center [523, 280] width 114 height 20
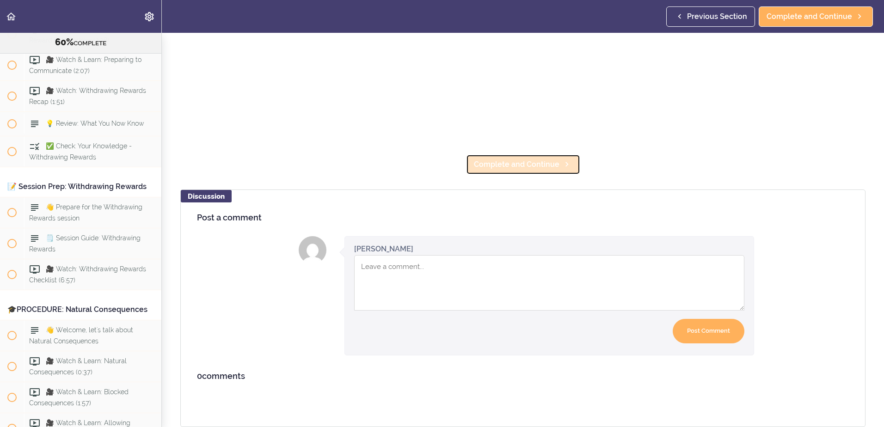
click at [528, 161] on span "Complete and Continue" at bounding box center [517, 164] width 86 height 11
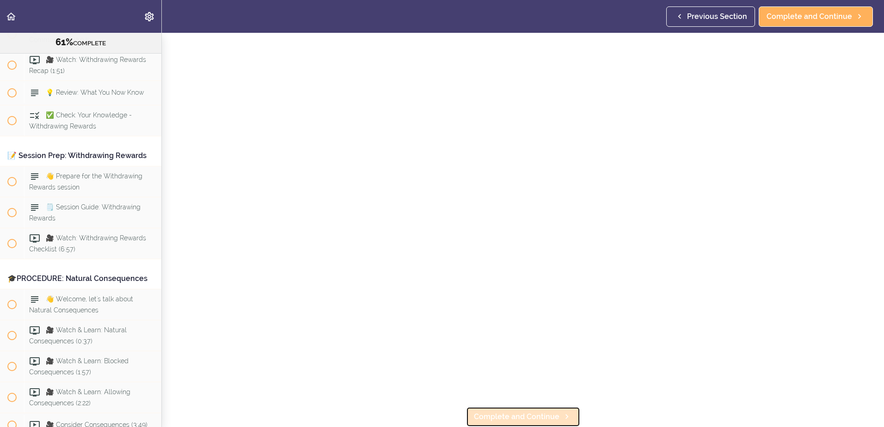
click at [515, 412] on span "Complete and Continue" at bounding box center [517, 417] width 86 height 11
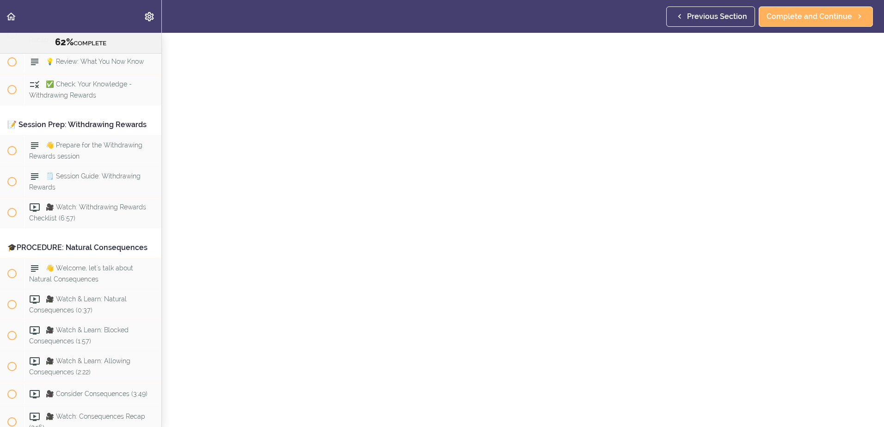
scroll to position [71, 0]
click at [568, 412] on icon at bounding box center [567, 417] width 11 height 10
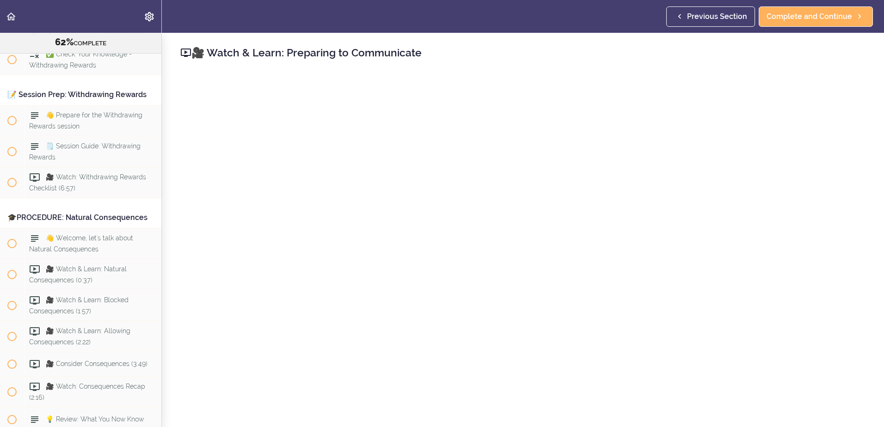
scroll to position [3985, 0]
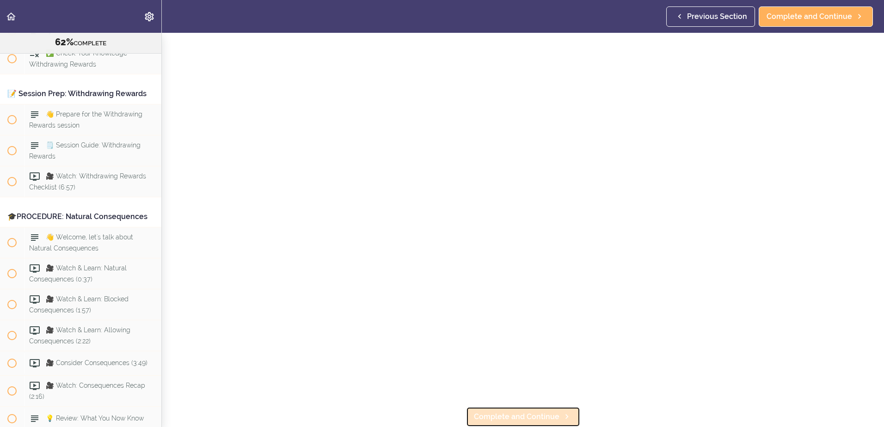
click at [526, 407] on link "Complete and Continue" at bounding box center [523, 417] width 114 height 20
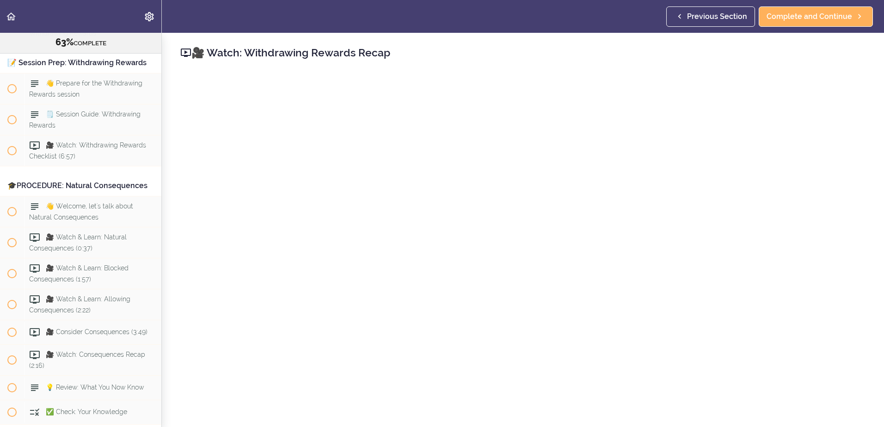
scroll to position [71, 0]
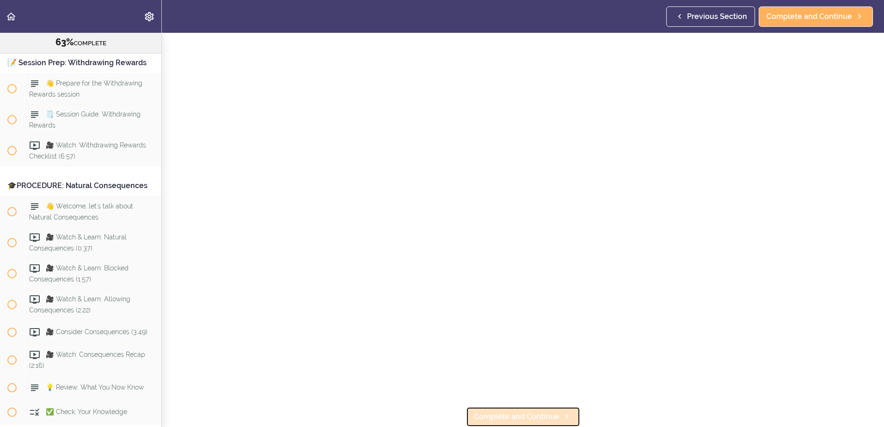
click at [506, 412] on span "Complete and Continue" at bounding box center [517, 417] width 86 height 11
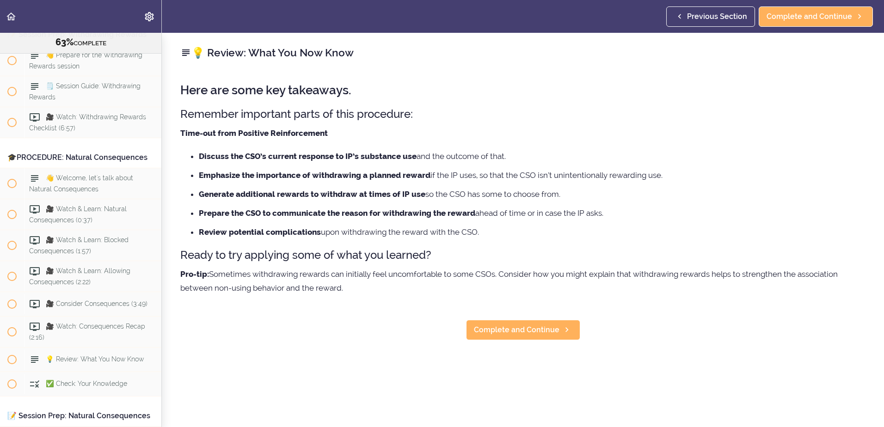
scroll to position [4047, 0]
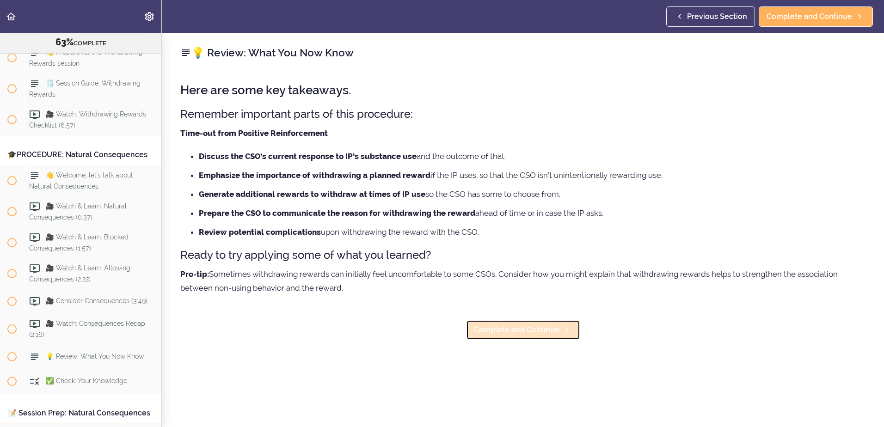
click at [520, 333] on span "Complete and Continue" at bounding box center [517, 330] width 86 height 11
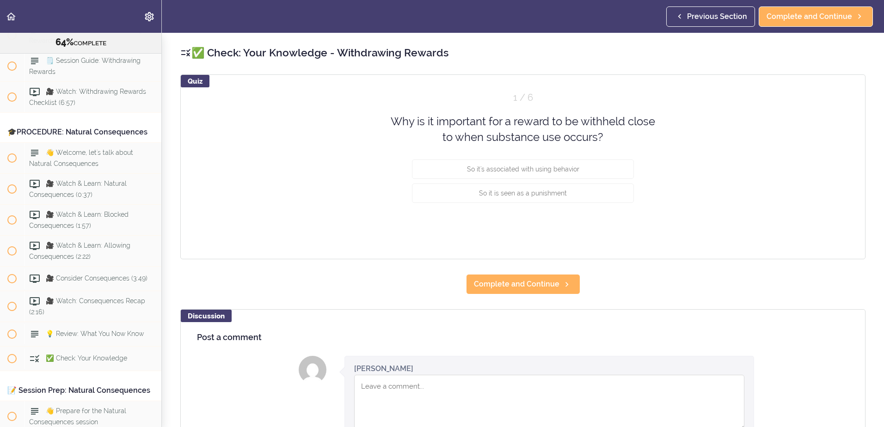
scroll to position [4071, 0]
click at [533, 283] on span "Complete and Continue" at bounding box center [517, 284] width 86 height 11
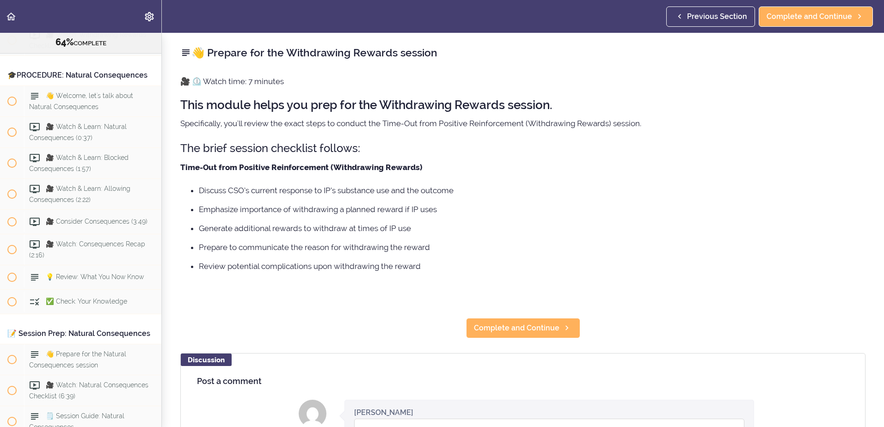
scroll to position [4132, 0]
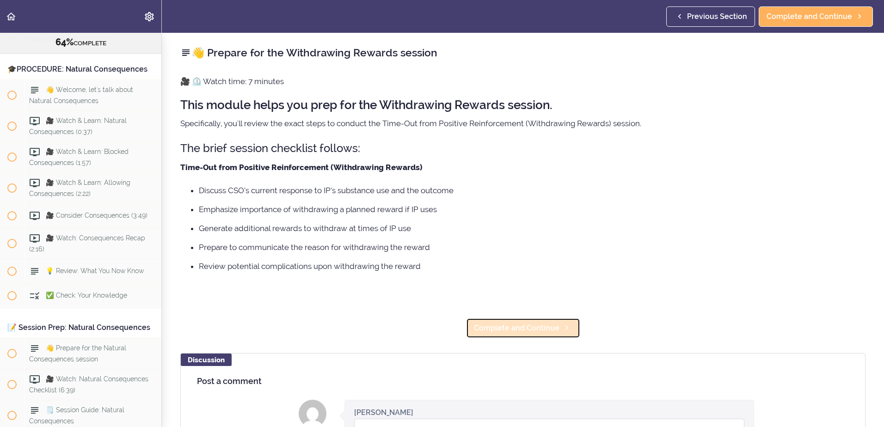
click at [506, 326] on span "Complete and Continue" at bounding box center [517, 328] width 86 height 11
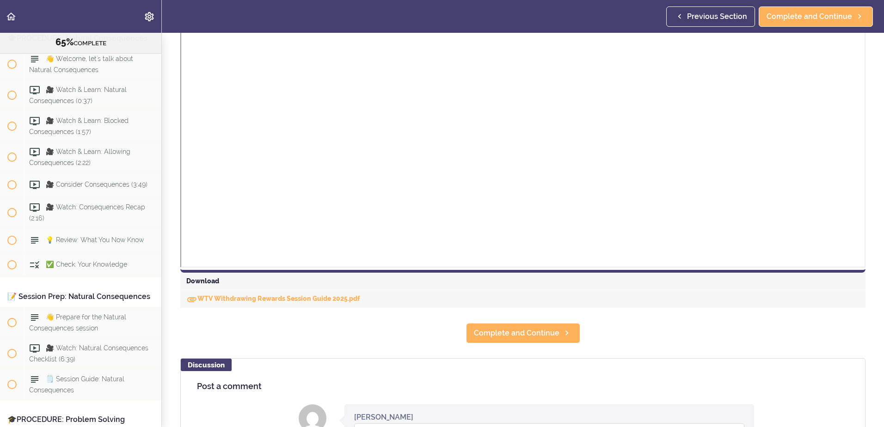
scroll to position [370, 0]
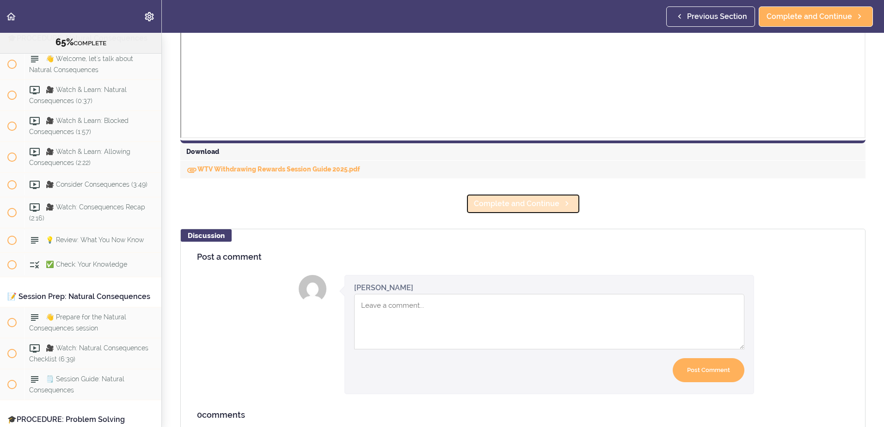
click at [547, 210] on link "Complete and Continue" at bounding box center [523, 204] width 114 height 20
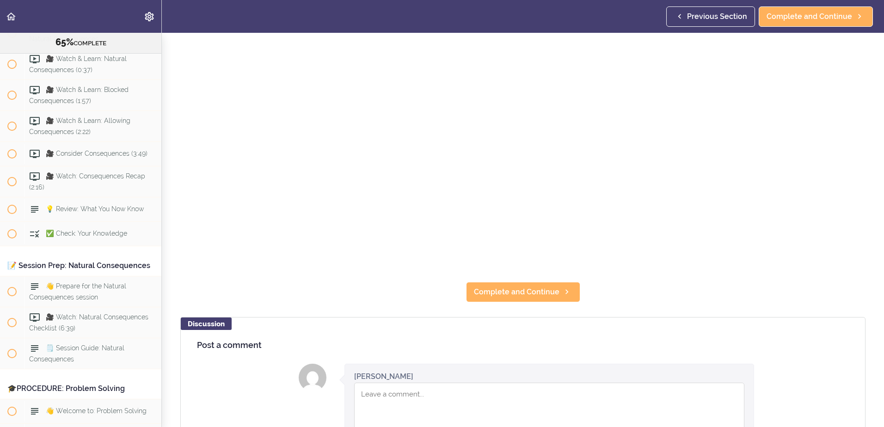
scroll to position [324, 0]
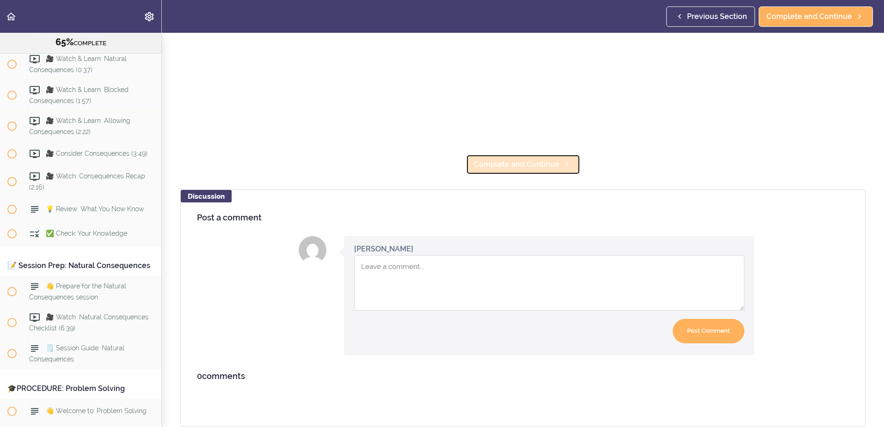
click at [527, 154] on link "Complete and Continue" at bounding box center [523, 164] width 114 height 20
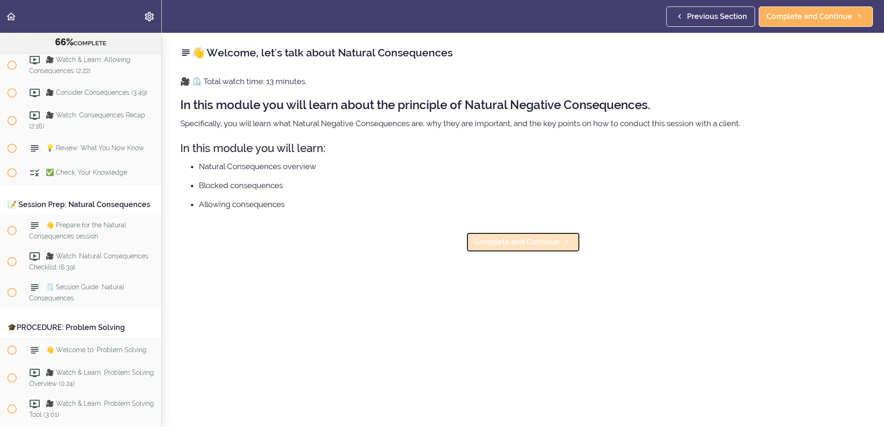
click at [515, 238] on span "Complete and Continue" at bounding box center [517, 242] width 86 height 11
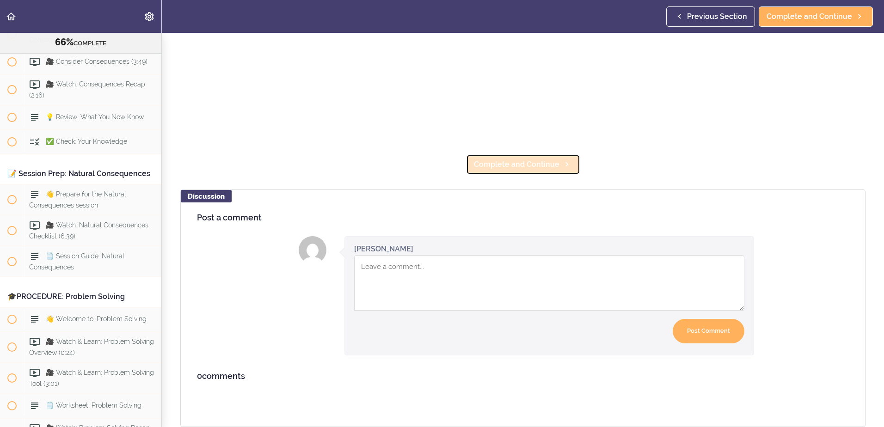
click at [530, 166] on link "Complete and Continue" at bounding box center [523, 164] width 114 height 20
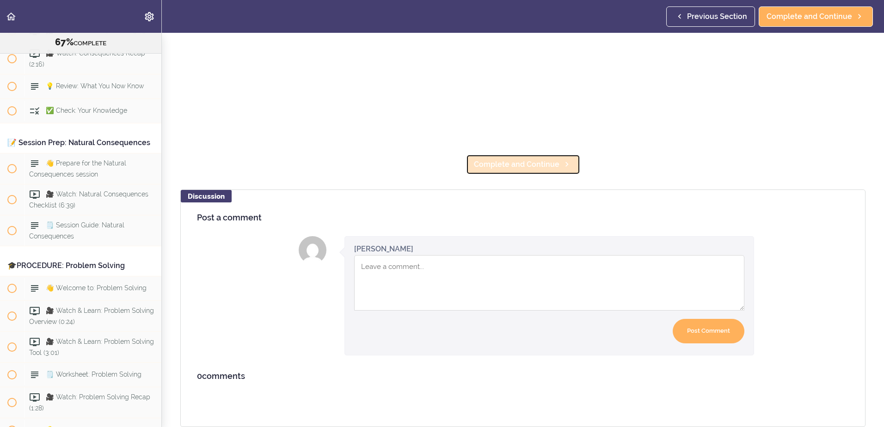
click at [524, 165] on link "Complete and Continue" at bounding box center [523, 164] width 114 height 20
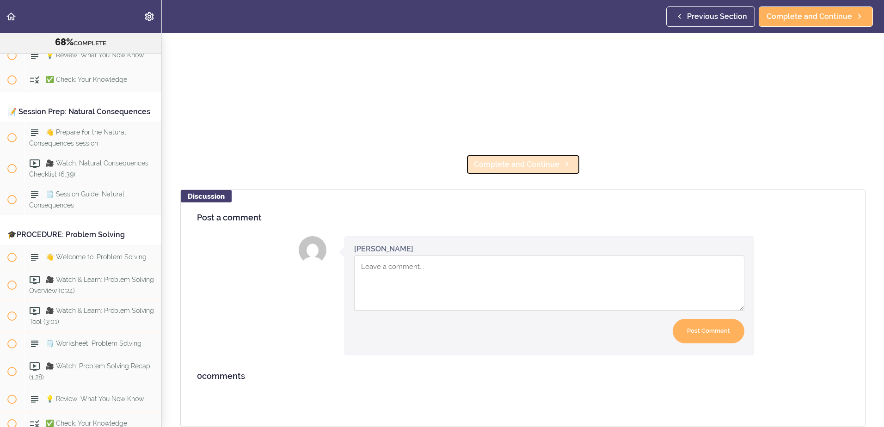
click at [516, 166] on link "Complete and Continue" at bounding box center [523, 164] width 114 height 20
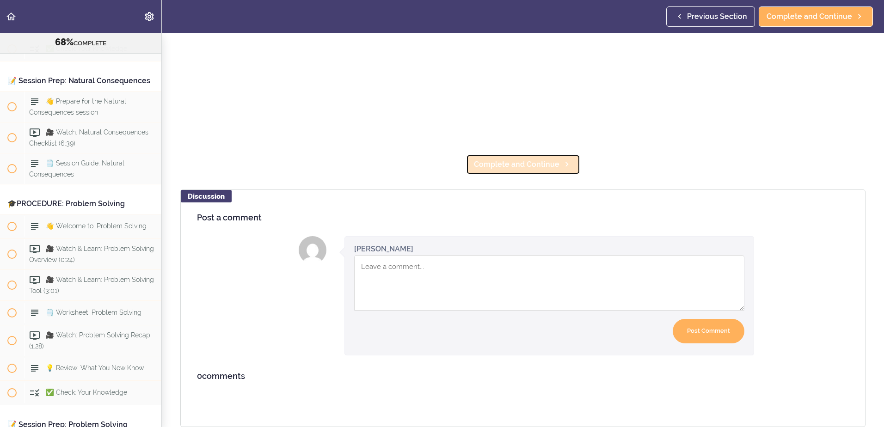
click at [508, 164] on link "Complete and Continue" at bounding box center [523, 164] width 114 height 20
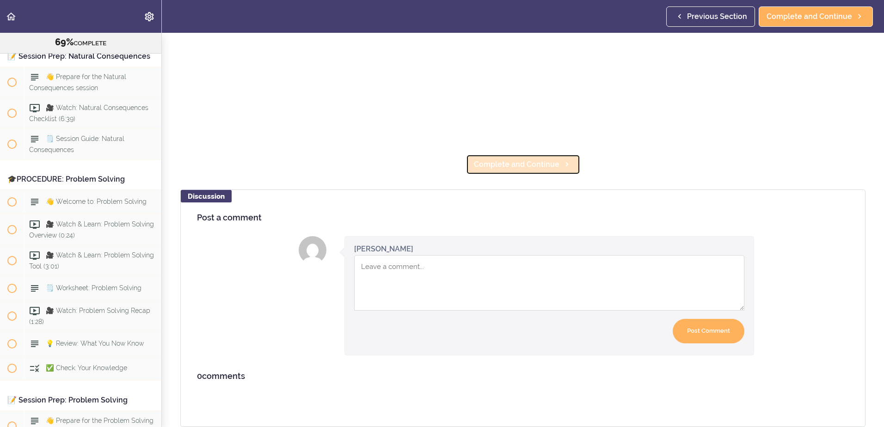
click at [513, 159] on span "Complete and Continue" at bounding box center [517, 164] width 86 height 11
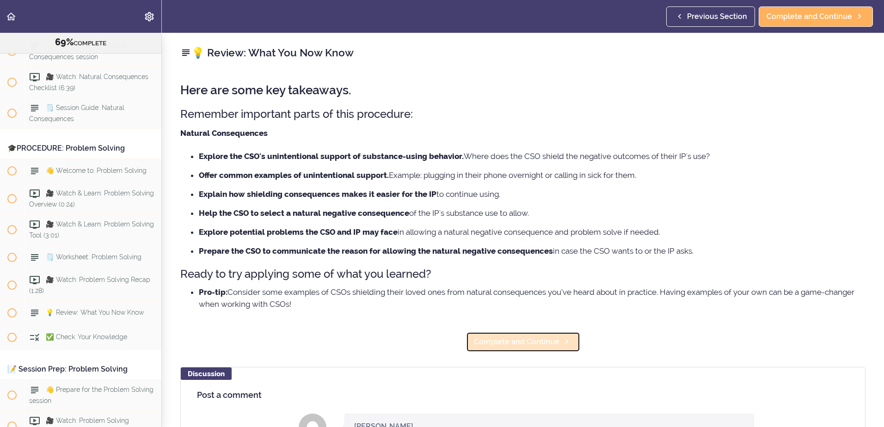
click at [518, 349] on link "Complete and Continue" at bounding box center [523, 342] width 114 height 20
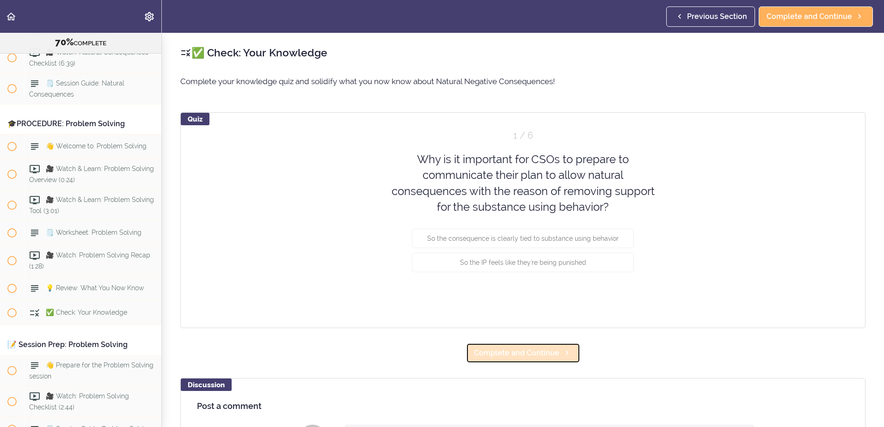
click at [518, 353] on span "Complete and Continue" at bounding box center [517, 353] width 86 height 11
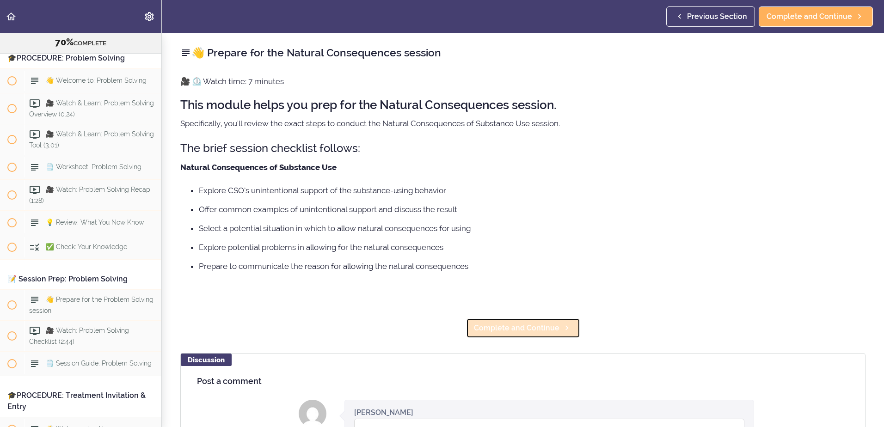
click at [506, 327] on span "Complete and Continue" at bounding box center [517, 328] width 86 height 11
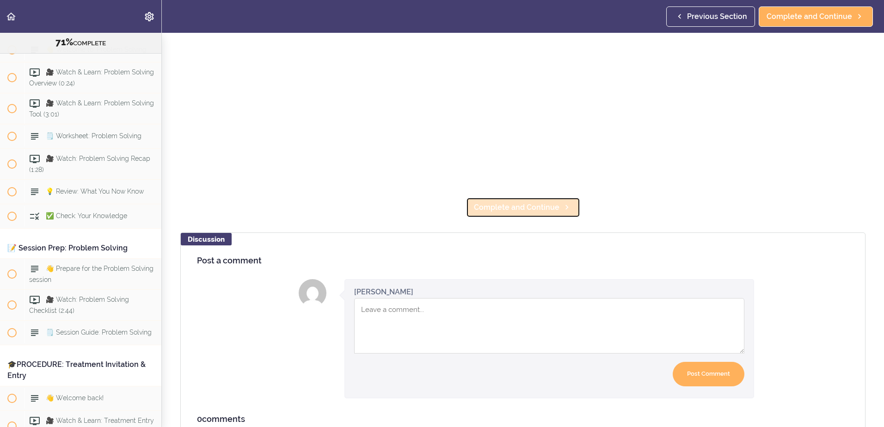
click at [522, 209] on span "Complete and Continue" at bounding box center [517, 207] width 86 height 11
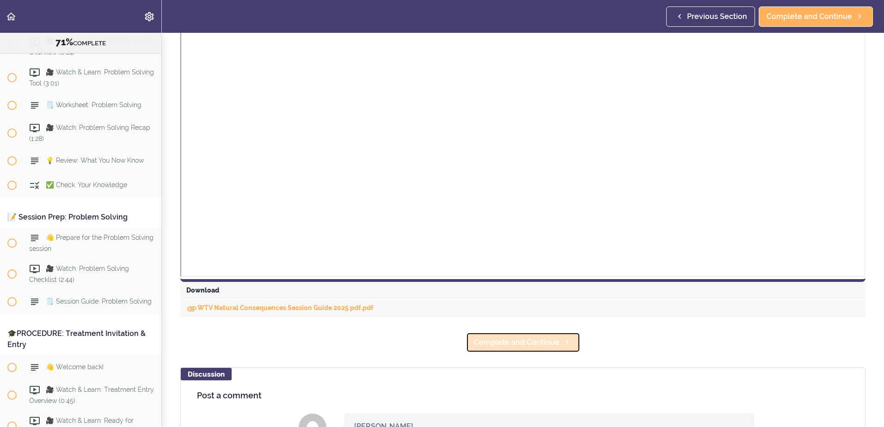
click at [517, 341] on span "Complete and Continue" at bounding box center [517, 342] width 86 height 11
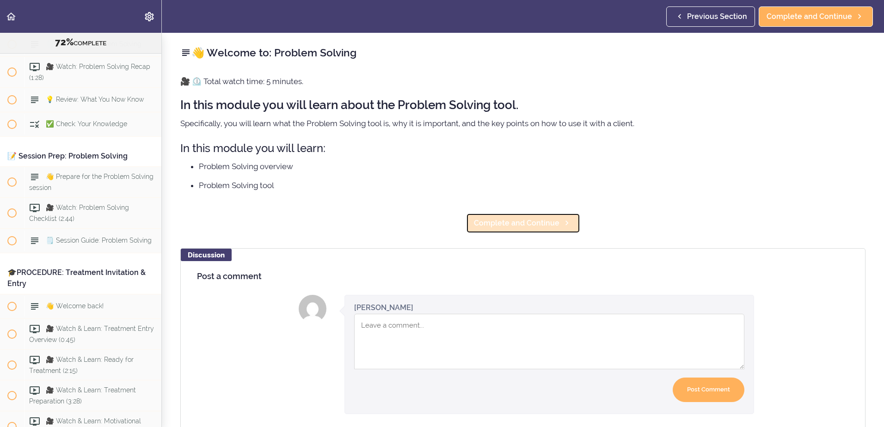
click at [504, 224] on span "Complete and Continue" at bounding box center [517, 223] width 86 height 11
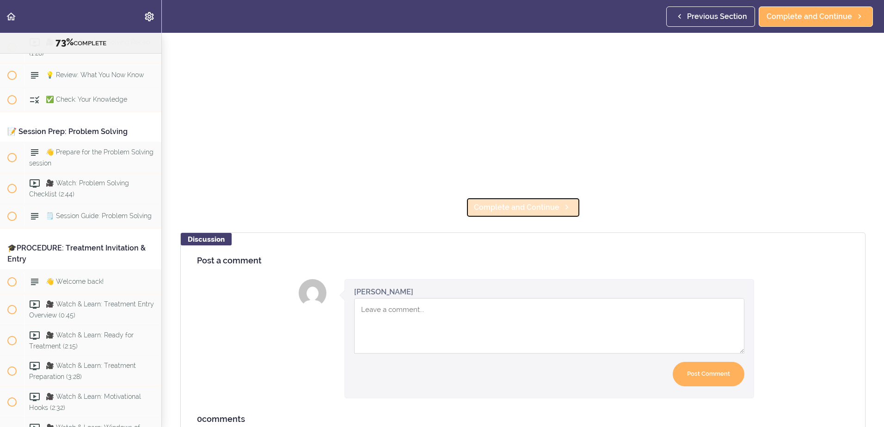
click at [519, 208] on span "Complete and Continue" at bounding box center [517, 207] width 86 height 11
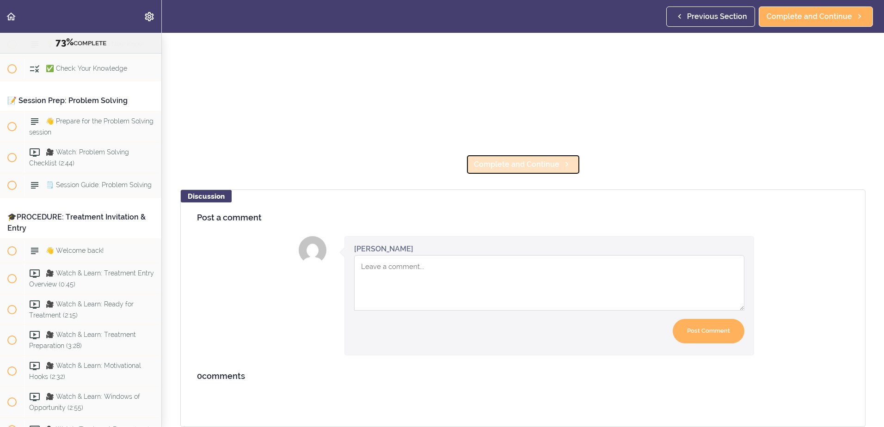
click at [521, 159] on span "Complete and Continue" at bounding box center [517, 164] width 86 height 11
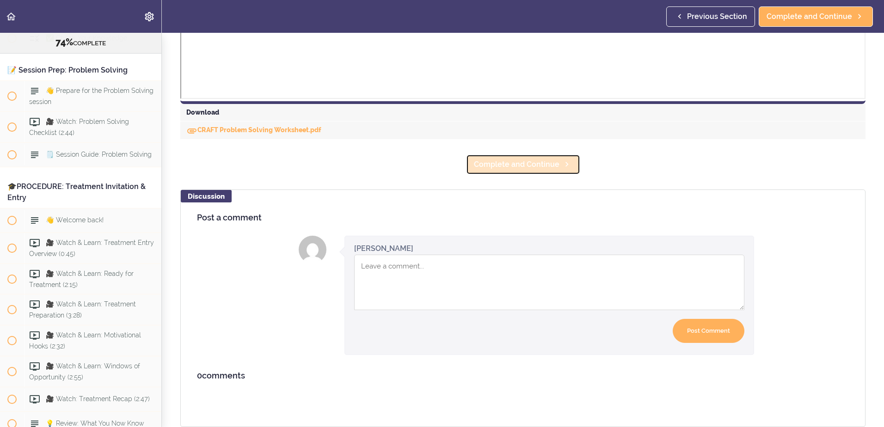
click at [497, 165] on link "Complete and Continue" at bounding box center [523, 164] width 114 height 20
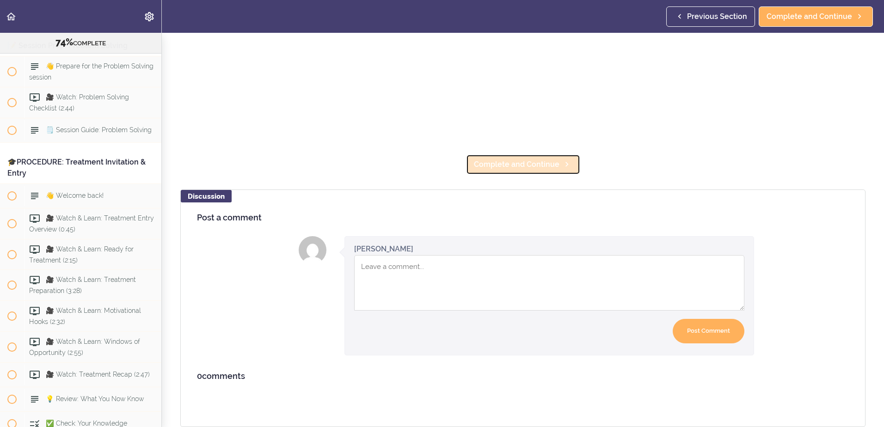
click at [507, 165] on link "Complete and Continue" at bounding box center [523, 164] width 114 height 20
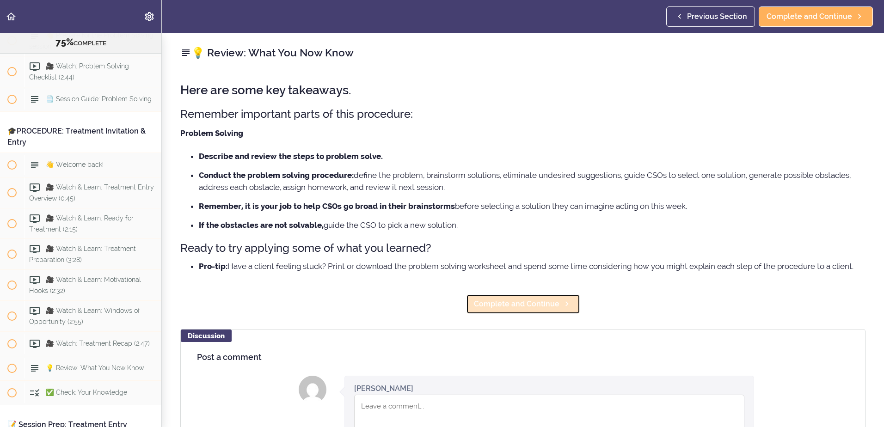
click at [488, 300] on span "Complete and Continue" at bounding box center [517, 304] width 86 height 11
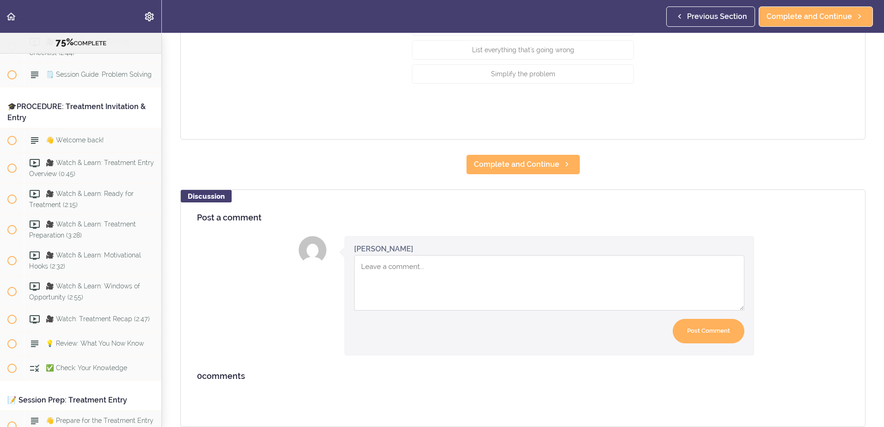
click at [549, 170] on div "✅ Check: Your Knowledge Complete your knowledge quiz and solidify what you now …" at bounding box center [523, 9] width 722 height 395
click at [541, 154] on link "Complete and Continue" at bounding box center [523, 164] width 114 height 20
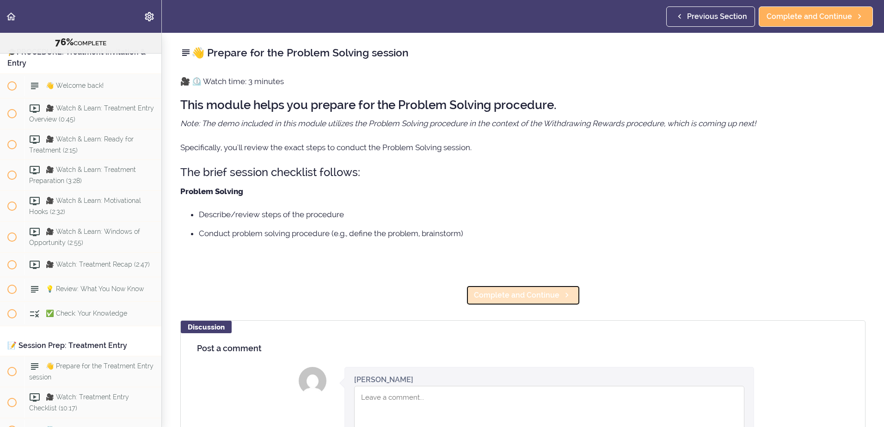
click at [499, 293] on span "Complete and Continue" at bounding box center [517, 295] width 86 height 11
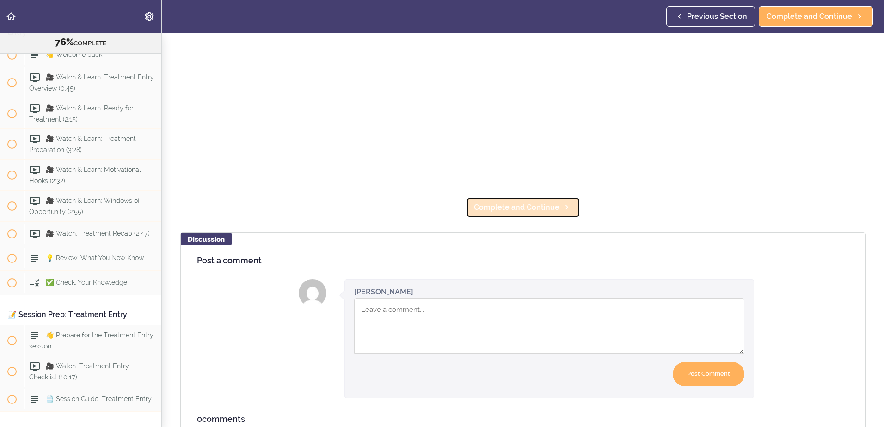
click at [530, 202] on span "Complete and Continue" at bounding box center [517, 207] width 86 height 11
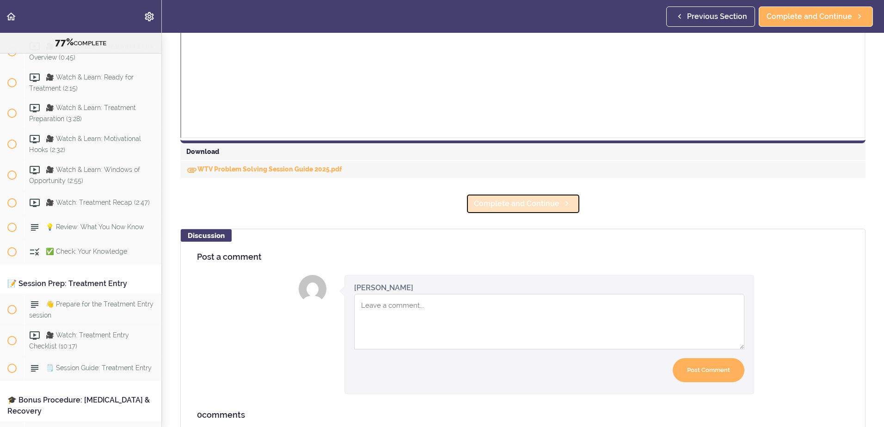
click at [525, 202] on span "Complete and Continue" at bounding box center [517, 203] width 86 height 11
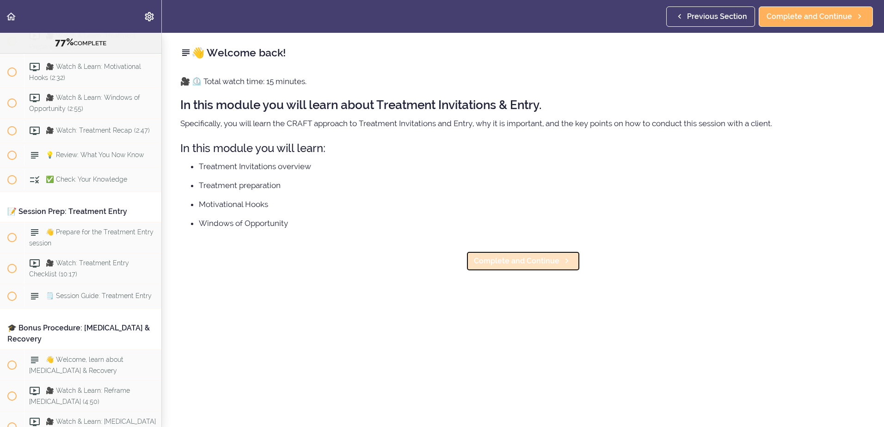
click at [525, 260] on span "Complete and Continue" at bounding box center [517, 261] width 86 height 11
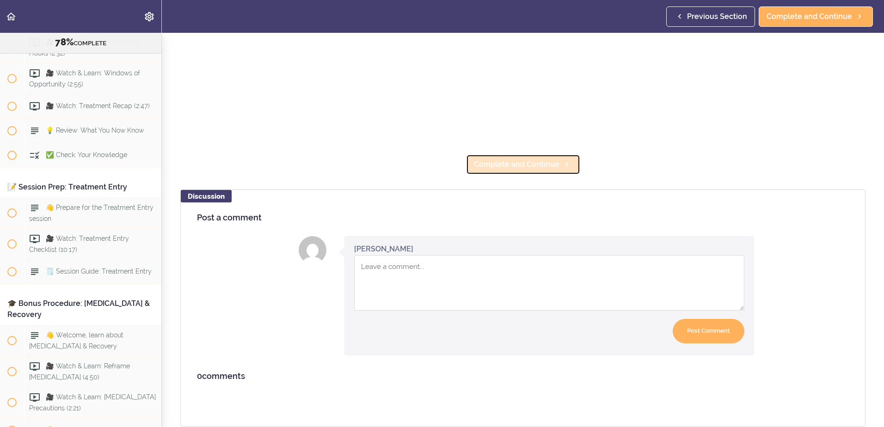
click at [525, 159] on span "Complete and Continue" at bounding box center [517, 164] width 86 height 11
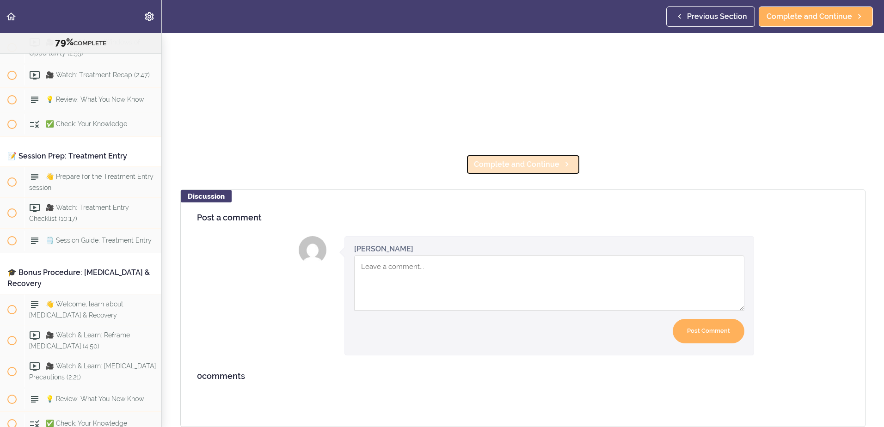
click at [517, 159] on span "Complete and Continue" at bounding box center [517, 164] width 86 height 11
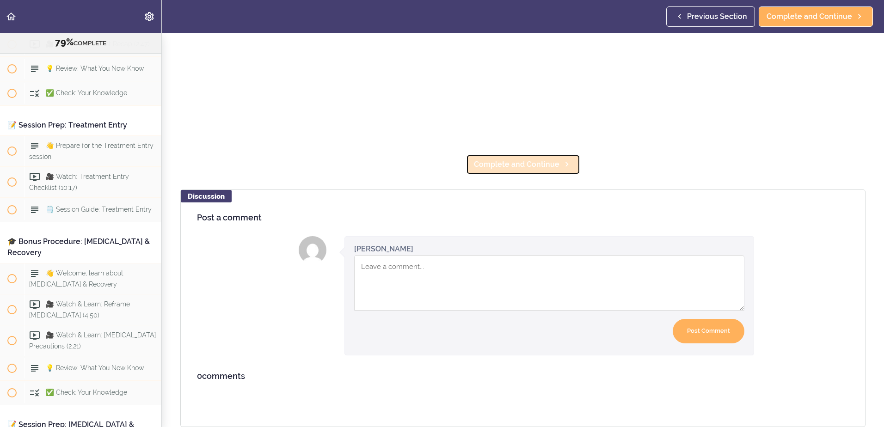
click at [519, 159] on span "Complete and Continue" at bounding box center [517, 164] width 86 height 11
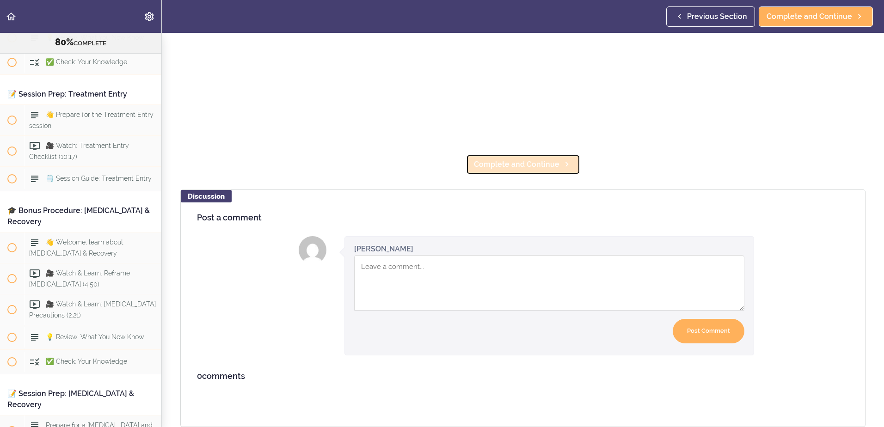
click at [512, 159] on span "Complete and Continue" at bounding box center [517, 164] width 86 height 11
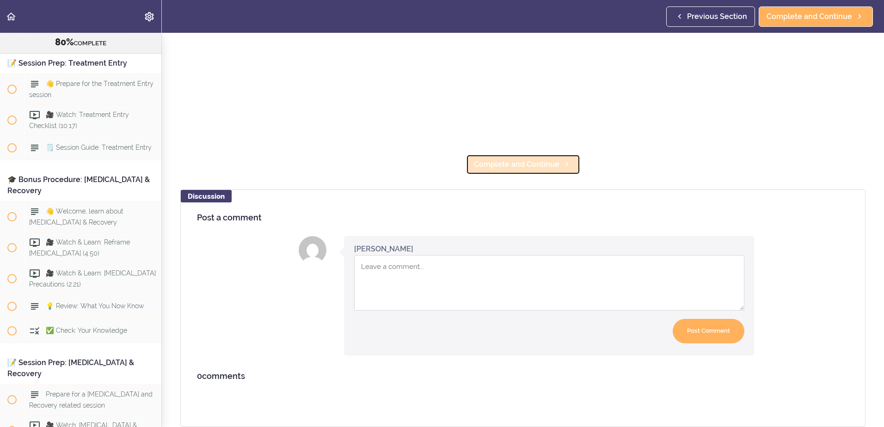
click at [535, 159] on span "Complete and Continue" at bounding box center [517, 164] width 86 height 11
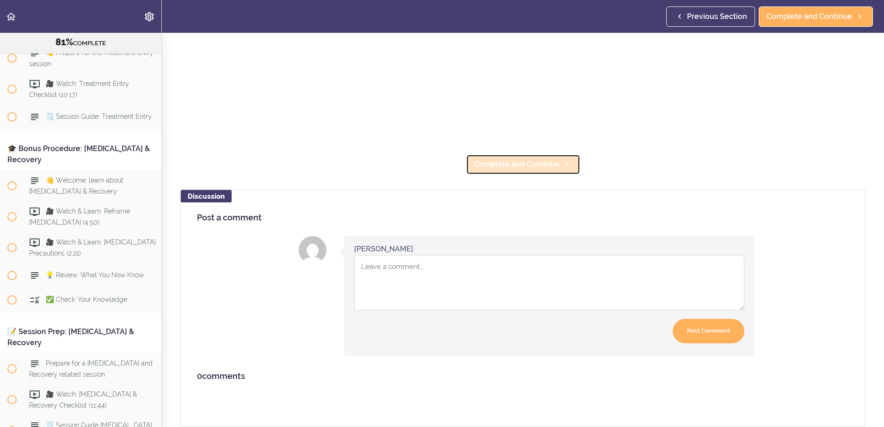
click at [517, 159] on span "Complete and Continue" at bounding box center [517, 164] width 86 height 11
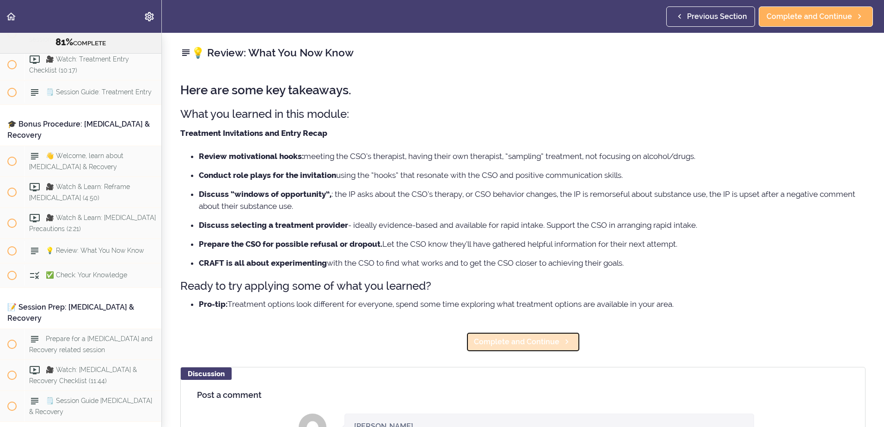
click at [536, 342] on span "Complete and Continue" at bounding box center [517, 342] width 86 height 11
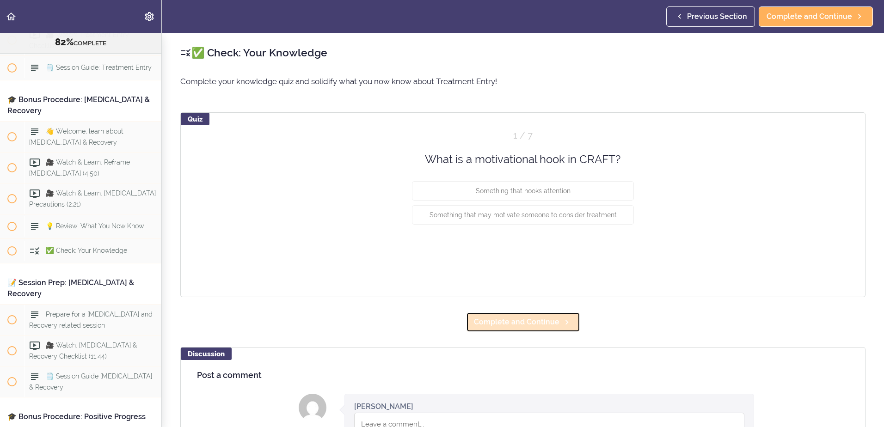
click at [531, 324] on span "Complete and Continue" at bounding box center [517, 322] width 86 height 11
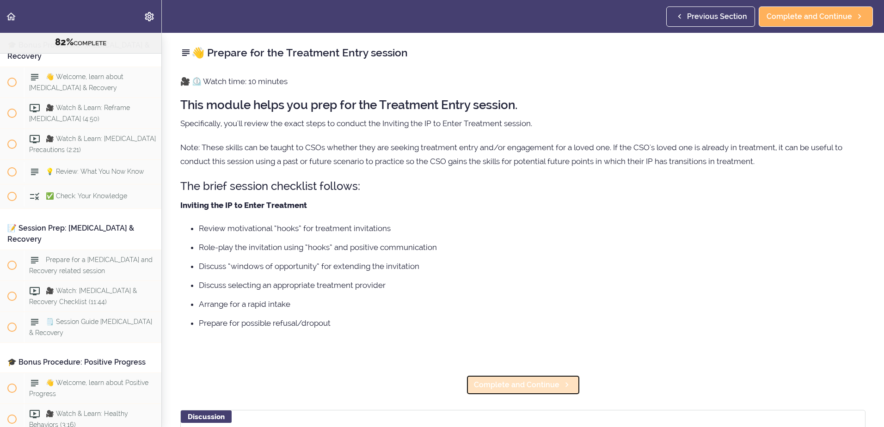
click at [530, 385] on span "Complete and Continue" at bounding box center [517, 385] width 86 height 11
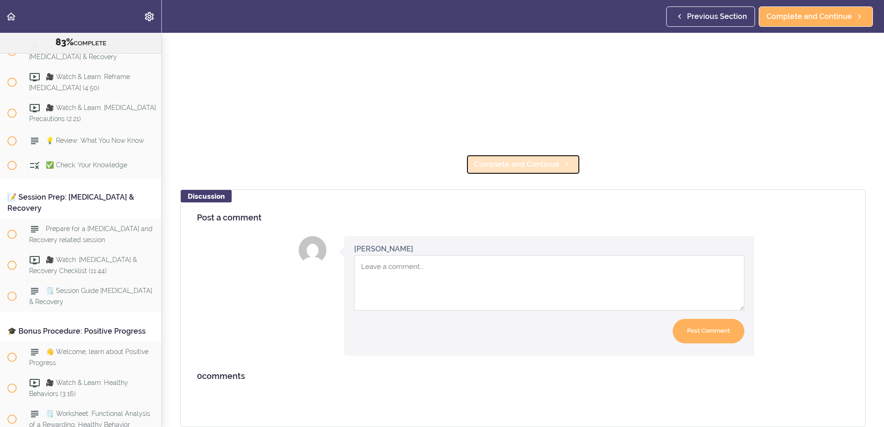
click at [523, 159] on span "Complete and Continue" at bounding box center [517, 164] width 86 height 11
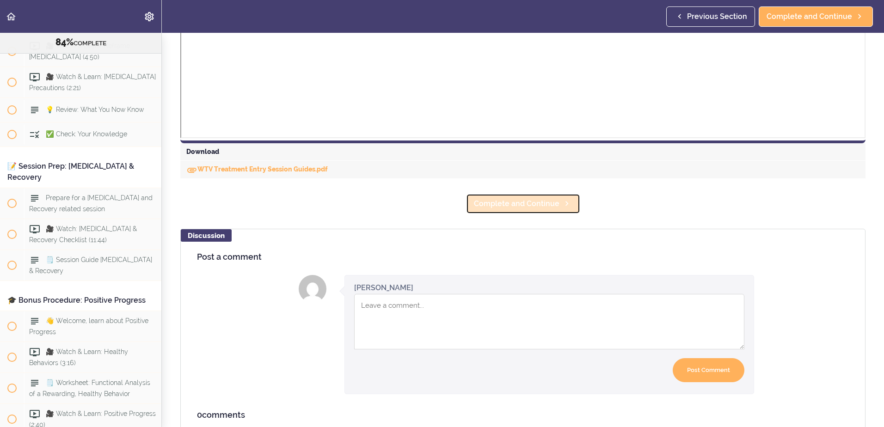
click at [501, 202] on span "Complete and Continue" at bounding box center [517, 203] width 86 height 11
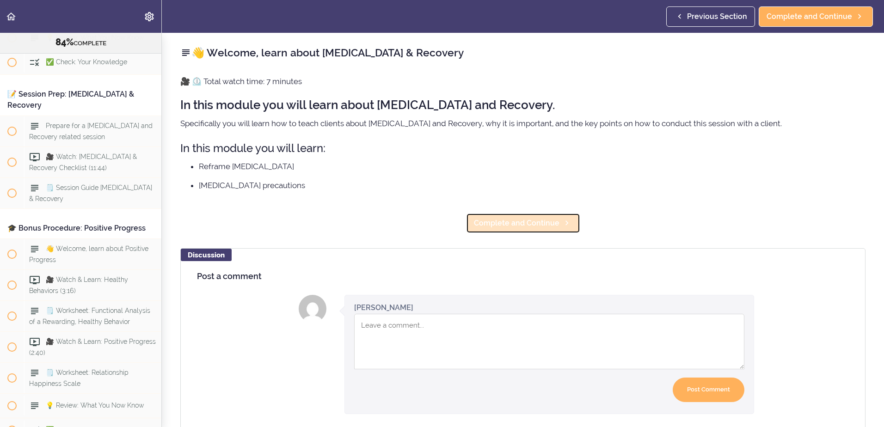
click at [505, 226] on span "Complete and Continue" at bounding box center [517, 223] width 86 height 11
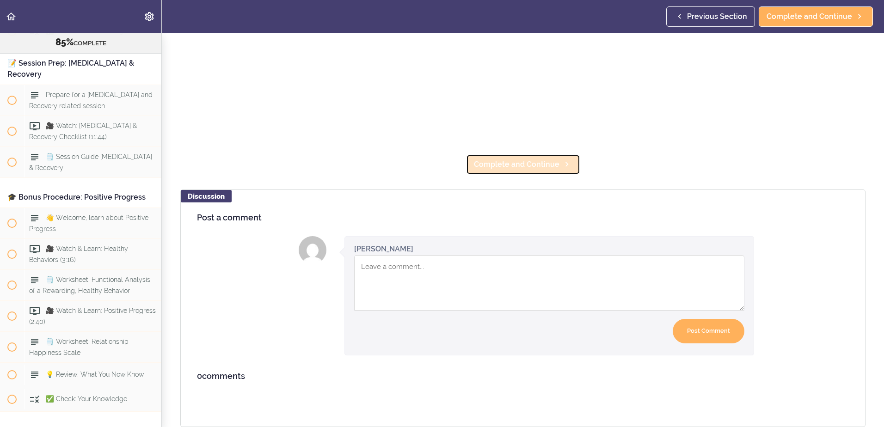
click at [528, 163] on link "Complete and Continue" at bounding box center [523, 164] width 114 height 20
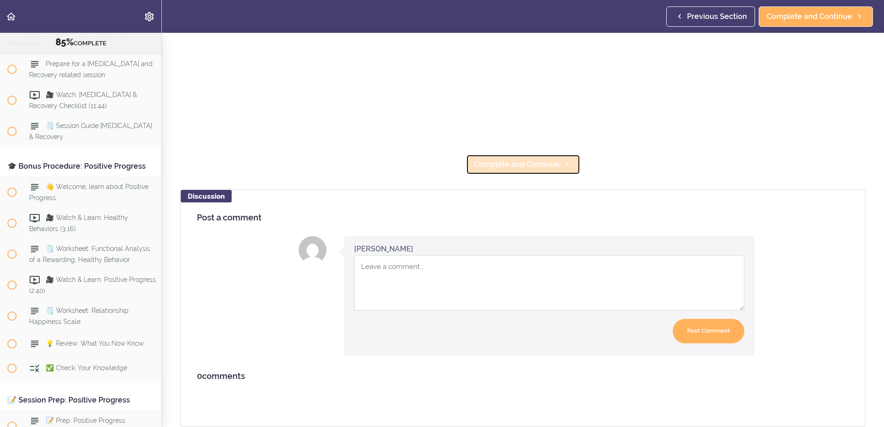
click at [529, 159] on span "Complete and Continue" at bounding box center [517, 164] width 86 height 11
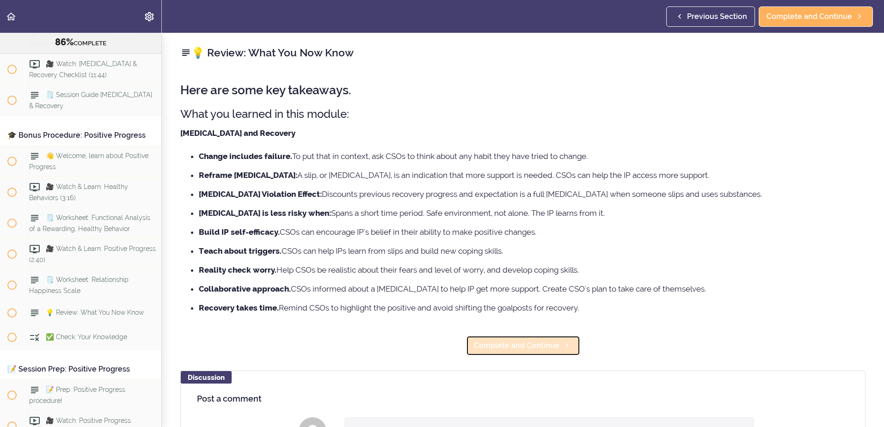
click at [513, 340] on link "Complete and Continue" at bounding box center [523, 346] width 114 height 20
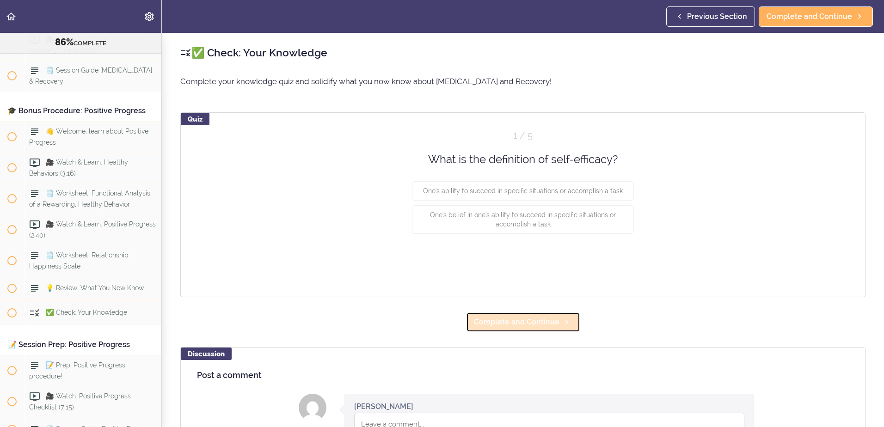
click at [513, 322] on span "Complete and Continue" at bounding box center [517, 322] width 86 height 11
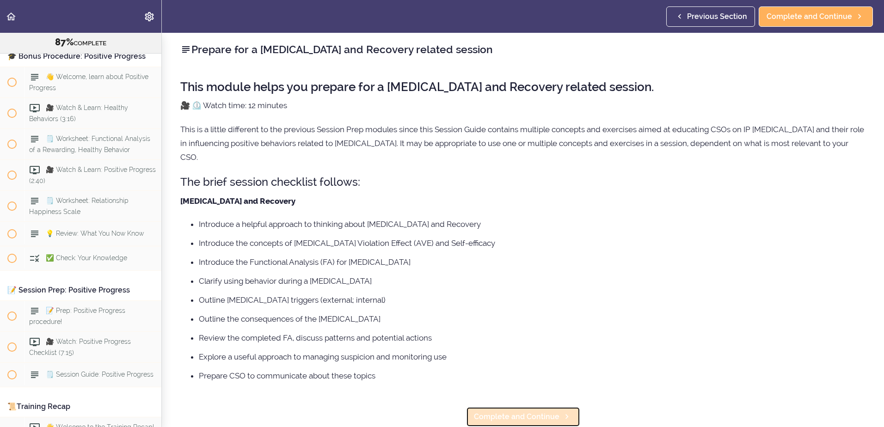
click at [519, 412] on span "Complete and Continue" at bounding box center [517, 417] width 86 height 11
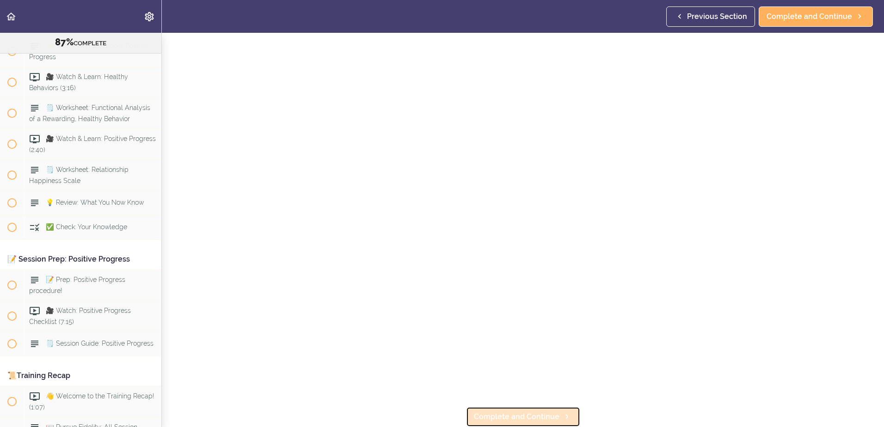
click at [519, 417] on link "Complete and Continue" at bounding box center [523, 417] width 114 height 20
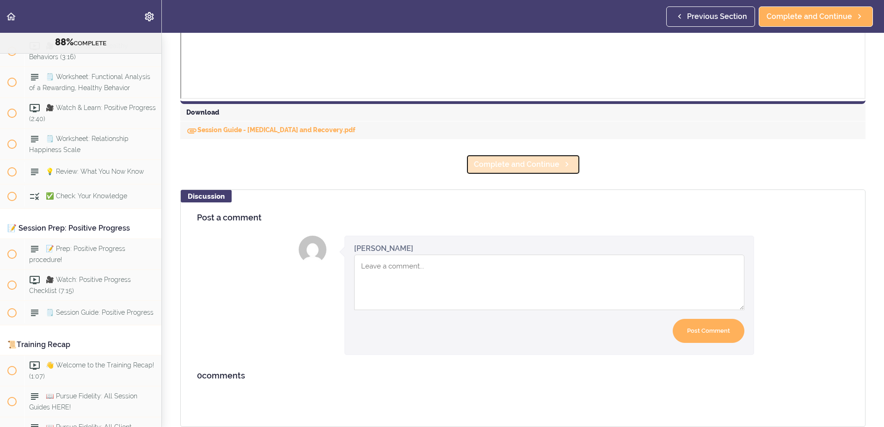
click at [520, 159] on span "Complete and Continue" at bounding box center [517, 164] width 86 height 11
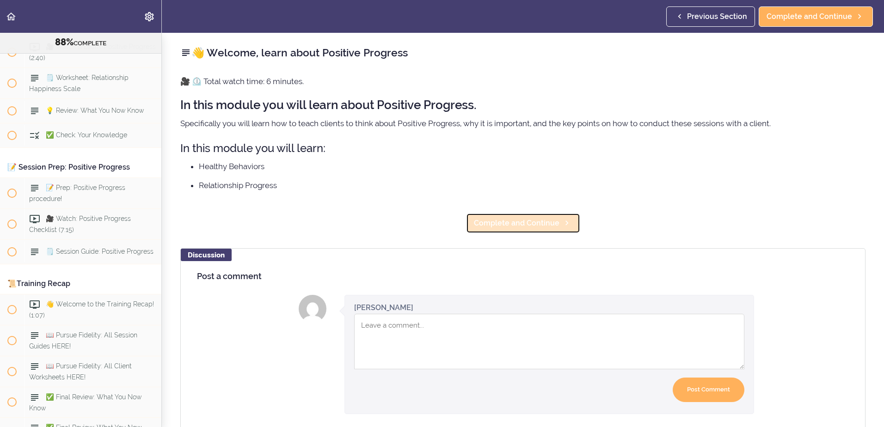
click at [515, 227] on span "Complete and Continue" at bounding box center [517, 223] width 86 height 11
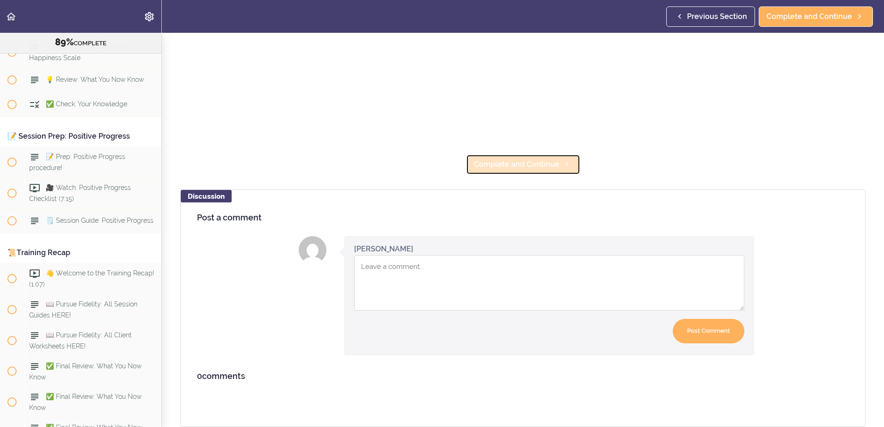
click at [518, 159] on span "Complete and Continue" at bounding box center [517, 164] width 86 height 11
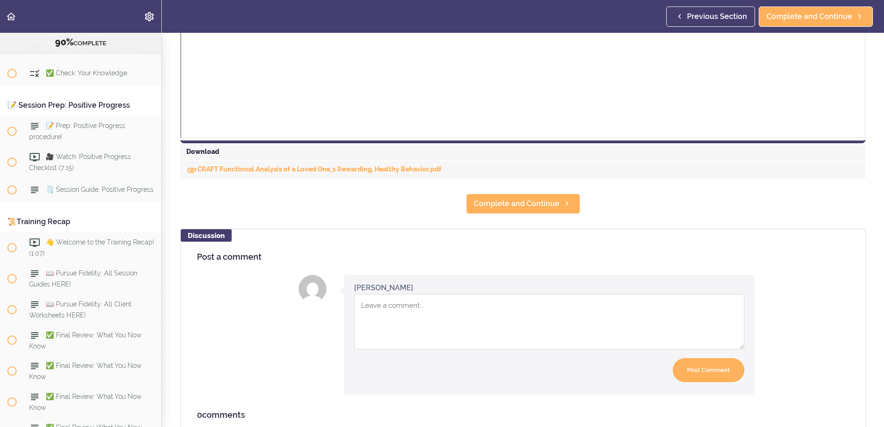
click at [520, 186] on section "Online Program: CRAFT Training for Professionals (Trainer-Led) 90% COMPLETE 📜In…" at bounding box center [442, 230] width 884 height 395
click at [515, 201] on span "Complete and Continue" at bounding box center [517, 203] width 86 height 11
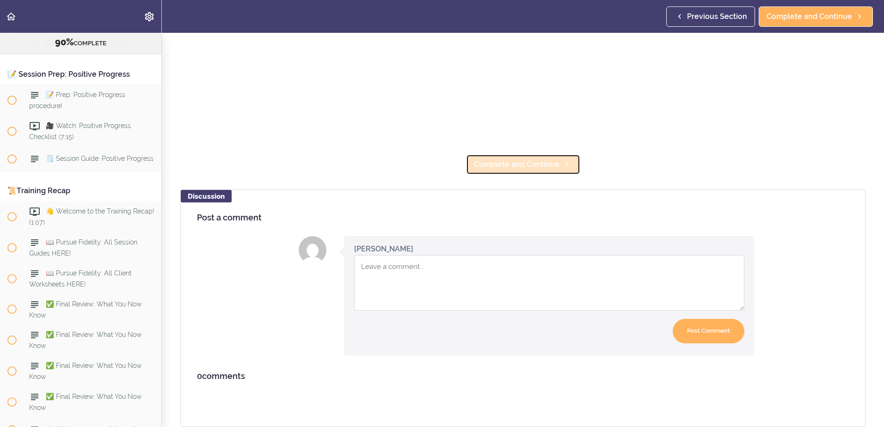
click at [531, 159] on span "Complete and Continue" at bounding box center [517, 164] width 86 height 11
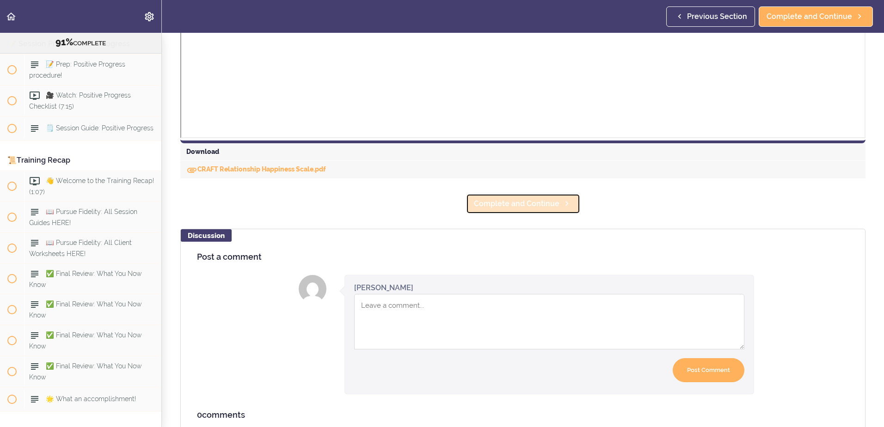
click at [529, 195] on link "Complete and Continue" at bounding box center [523, 204] width 114 height 20
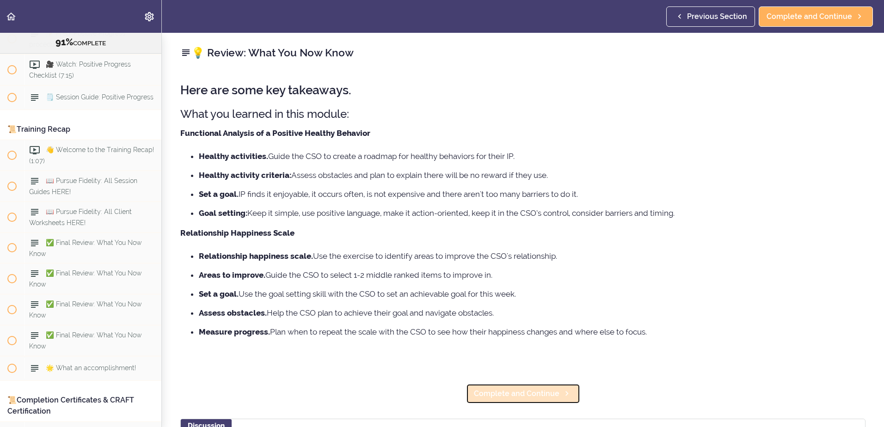
click at [525, 391] on span "Complete and Continue" at bounding box center [517, 394] width 86 height 11
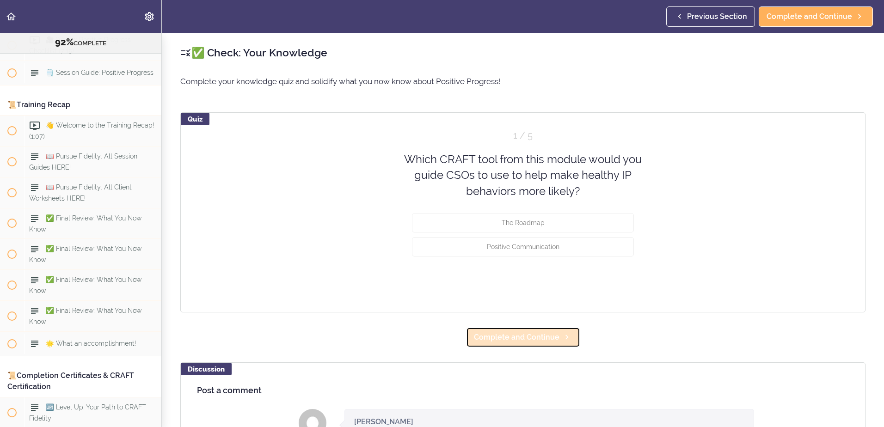
click at [529, 341] on span "Complete and Continue" at bounding box center [517, 337] width 86 height 11
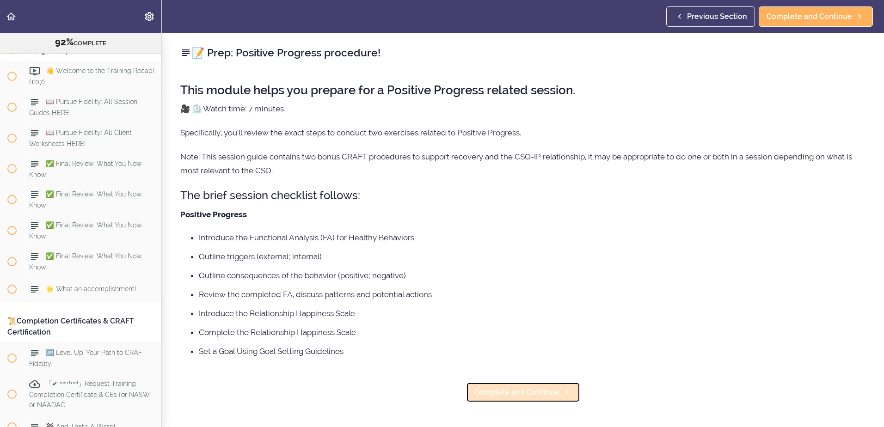
click at [536, 389] on span "Complete and Continue" at bounding box center [517, 392] width 86 height 11
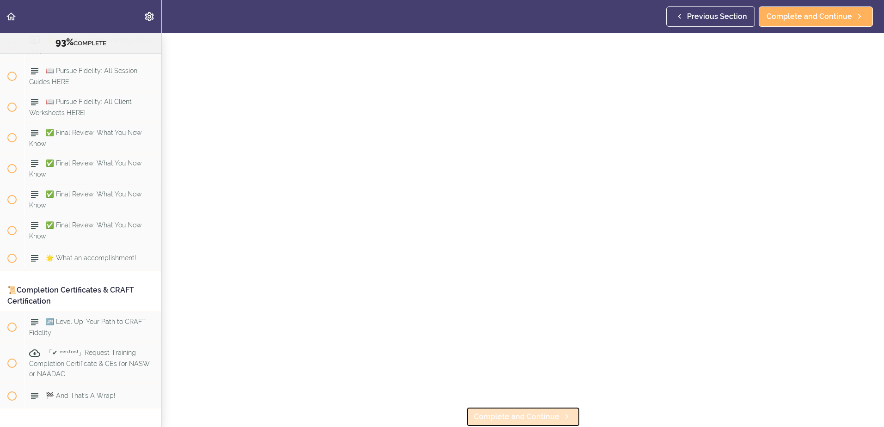
click at [527, 412] on span "Complete and Continue" at bounding box center [517, 417] width 86 height 11
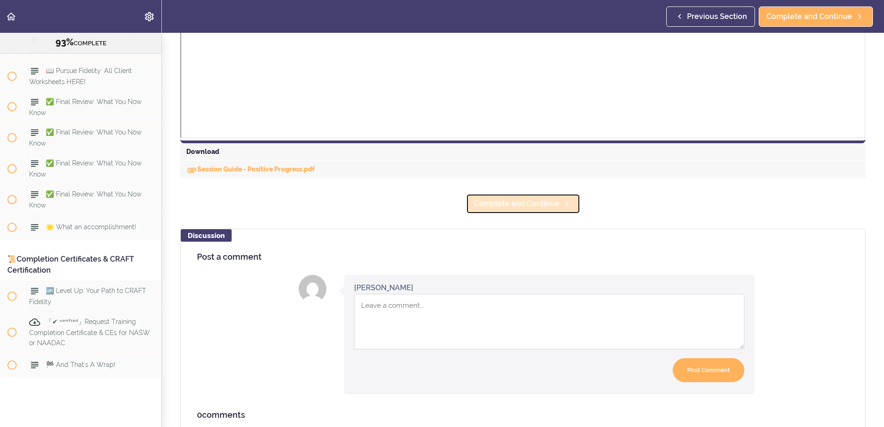
click at [525, 210] on link "Complete and Continue" at bounding box center [523, 204] width 114 height 20
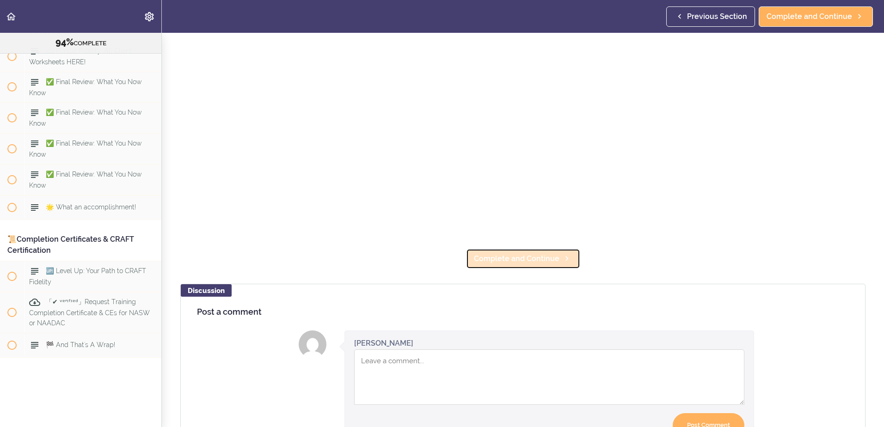
click at [521, 255] on span "Complete and Continue" at bounding box center [517, 258] width 86 height 11
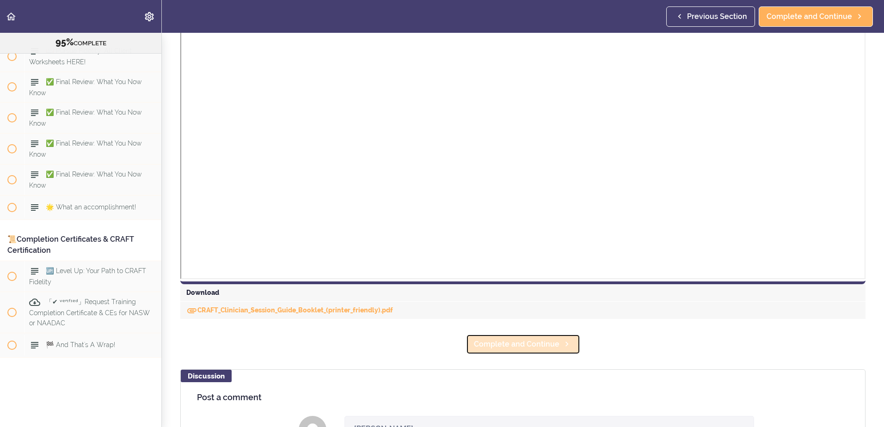
click at [509, 342] on span "Complete and Continue" at bounding box center [517, 344] width 86 height 11
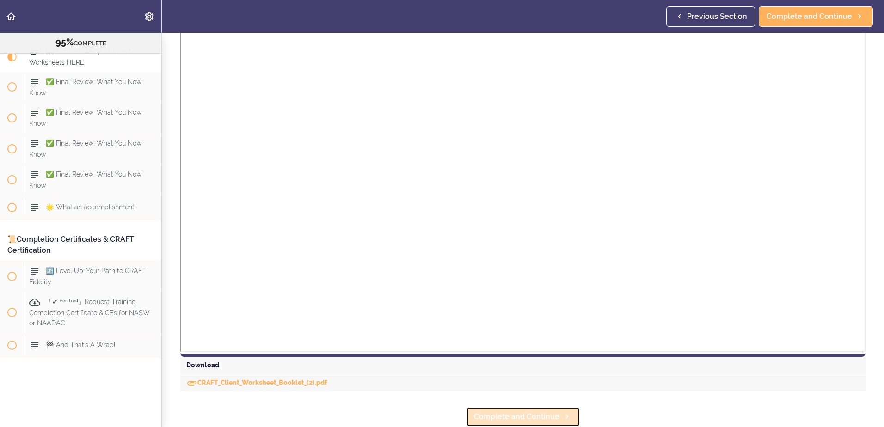
click at [496, 414] on span "Complete and Continue" at bounding box center [517, 417] width 86 height 11
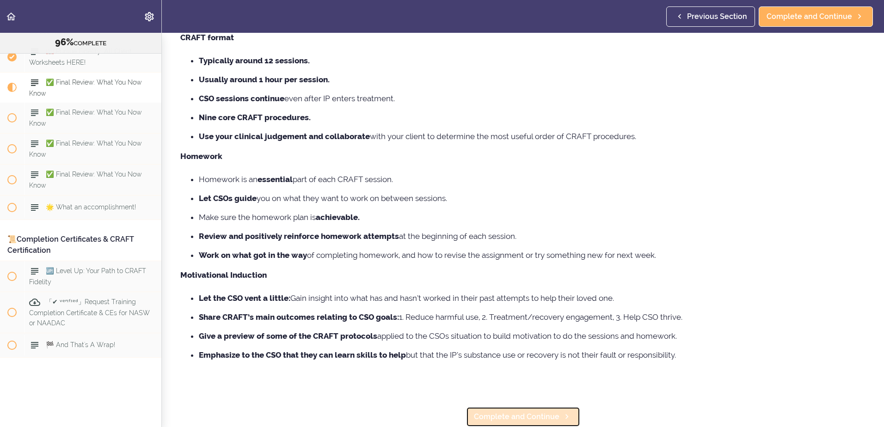
click at [501, 412] on span "Complete and Continue" at bounding box center [517, 417] width 86 height 11
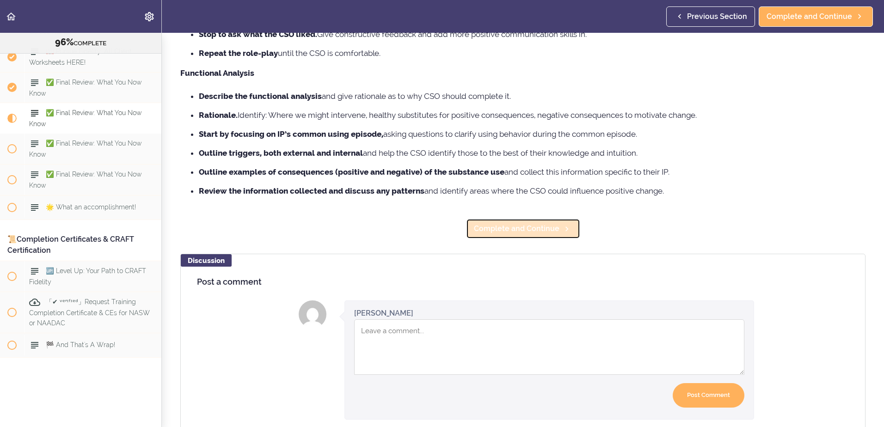
click at [525, 232] on span "Complete and Continue" at bounding box center [517, 228] width 86 height 11
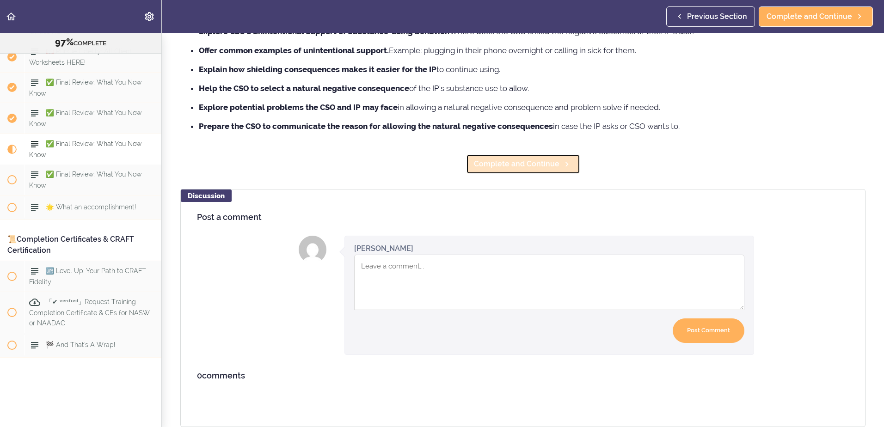
click at [533, 154] on link "Complete and Continue" at bounding box center [523, 164] width 114 height 20
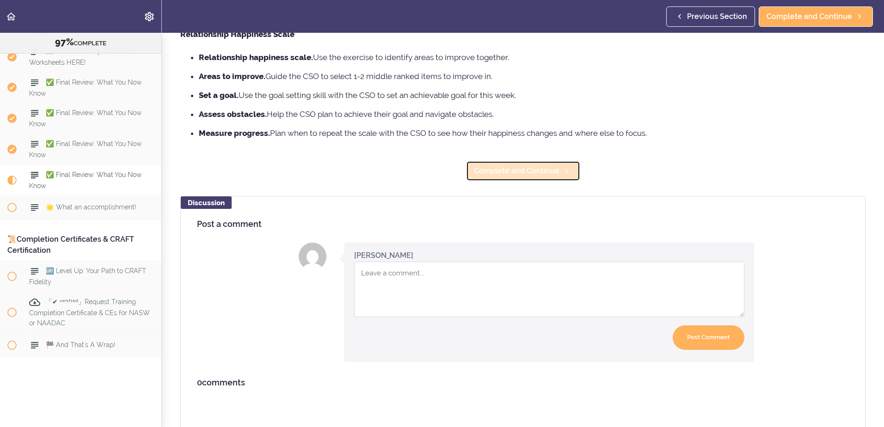
click at [500, 166] on span "Complete and Continue" at bounding box center [517, 171] width 86 height 11
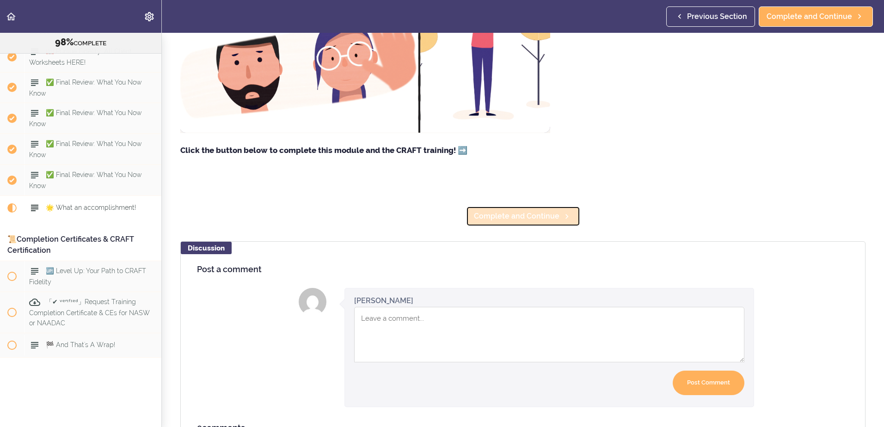
click at [509, 223] on link "Complete and Continue" at bounding box center [523, 216] width 114 height 20
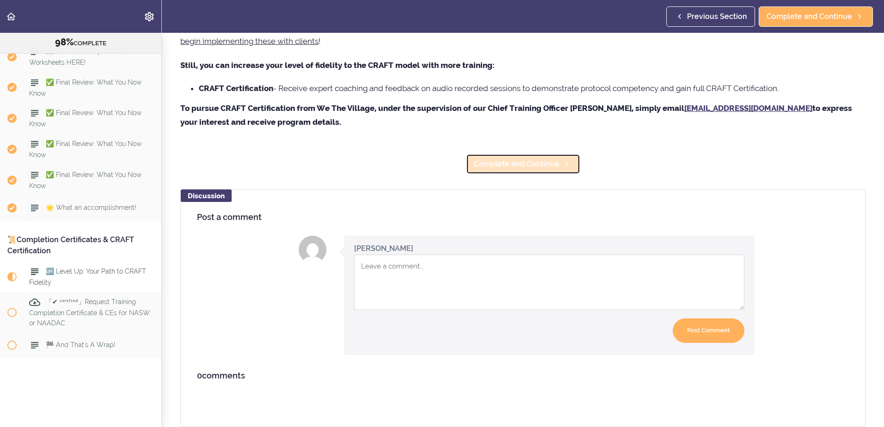
click at [517, 159] on span "Complete and Continue" at bounding box center [517, 164] width 86 height 11
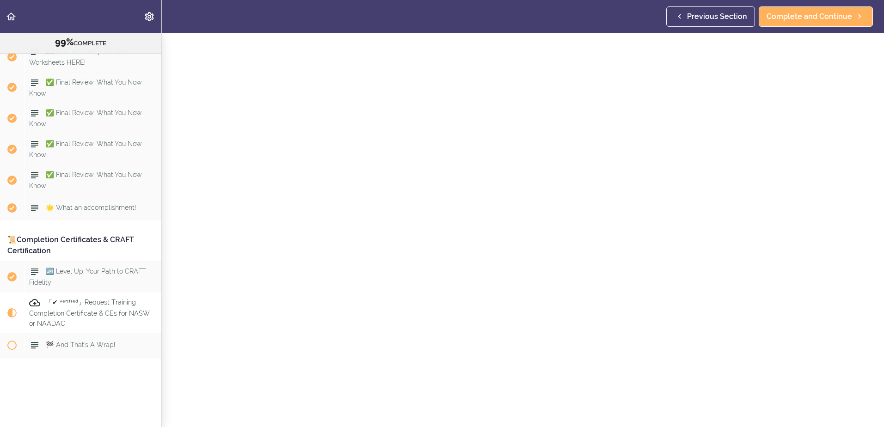
scroll to position [200, 0]
click at [504, 412] on span "Complete and Continue" at bounding box center [517, 417] width 86 height 11
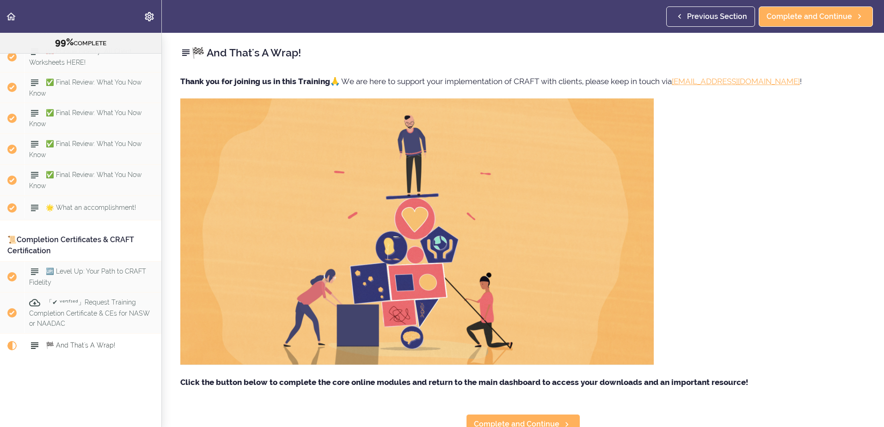
scroll to position [231, 0]
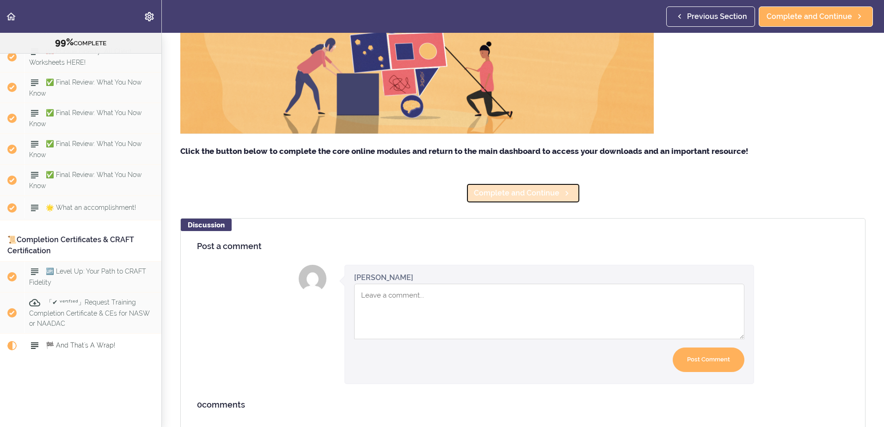
click at [521, 198] on span "Complete and Continue" at bounding box center [517, 193] width 86 height 11
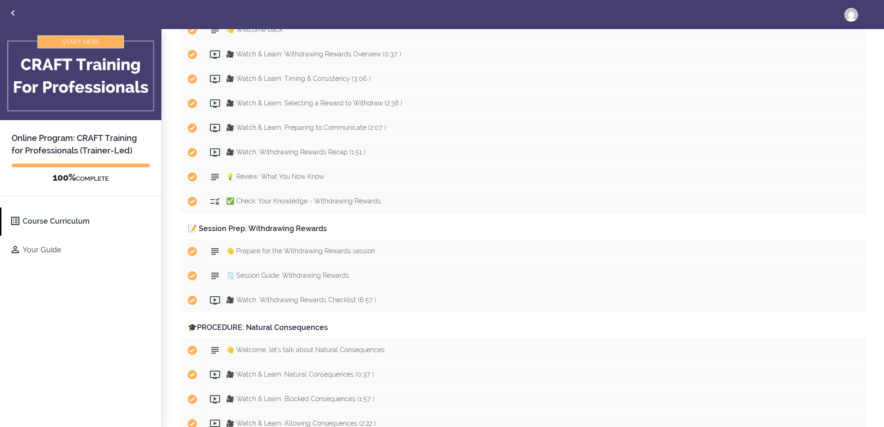
scroll to position [4975, 0]
